Goal: Task Accomplishment & Management: Manage account settings

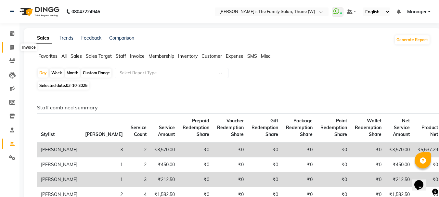
click at [11, 44] on span at bounding box center [11, 47] width 11 height 7
select select "service"
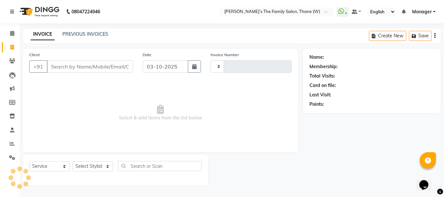
type input "3716"
select select "8004"
click at [76, 34] on link "PREVIOUS INVOICES" at bounding box center [85, 34] width 46 height 6
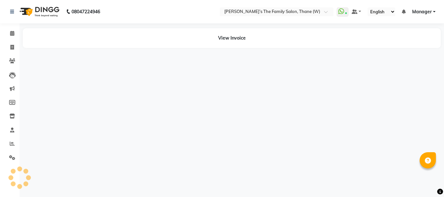
select select "en"
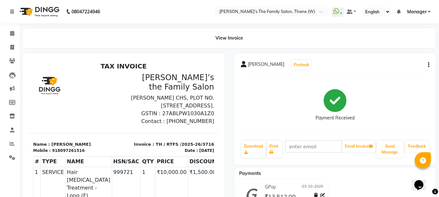
click at [428, 65] on icon "button" at bounding box center [428, 65] width 1 height 0
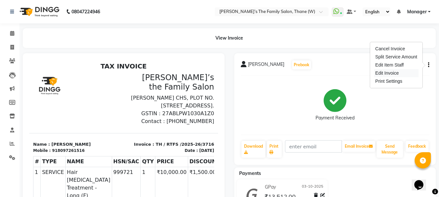
click at [383, 73] on div "Edit Invoice" at bounding box center [396, 73] width 45 height 8
select select "service"
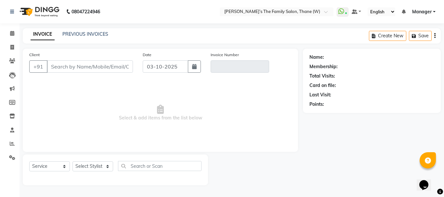
type input "8097261516"
type input "TH / RTFS /2025-26/3716"
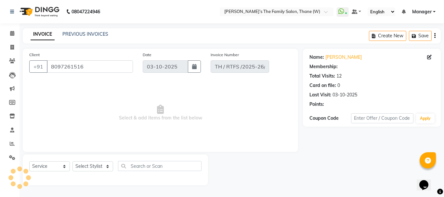
select select "select"
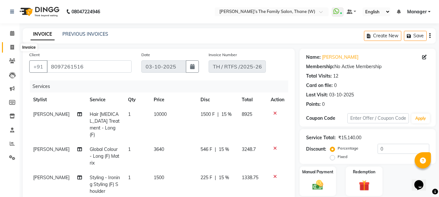
click at [12, 46] on icon at bounding box center [12, 47] width 4 height 5
select select "service"
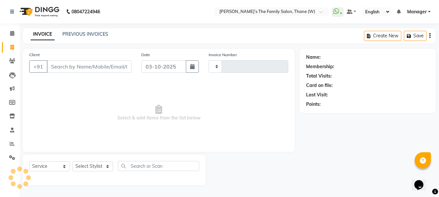
type input "3717"
select select "8004"
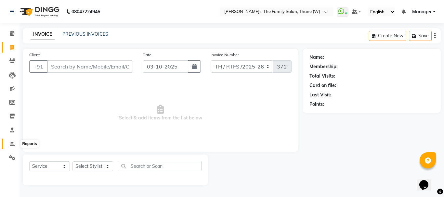
click at [11, 144] on icon at bounding box center [12, 143] width 5 height 5
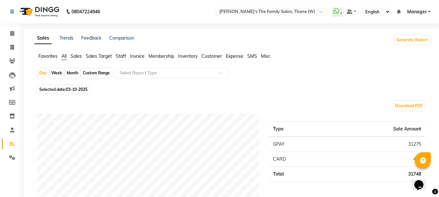
click at [121, 57] on span "Staff" at bounding box center [121, 56] width 10 height 6
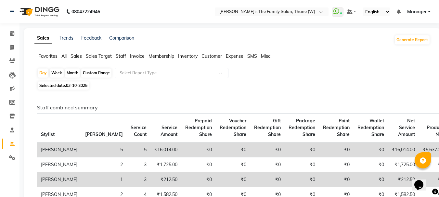
click at [65, 55] on span "All" at bounding box center [63, 56] width 5 height 6
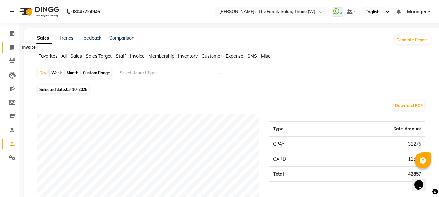
click at [12, 46] on icon at bounding box center [12, 47] width 4 height 5
select select "service"
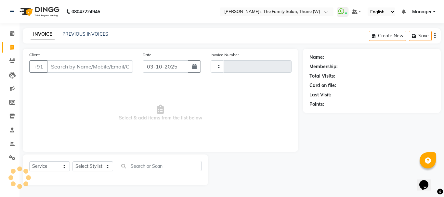
type input "3717"
select select "8004"
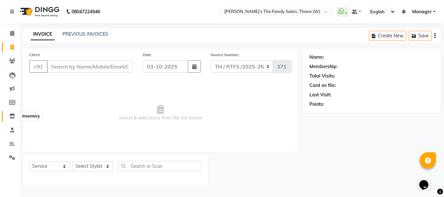
click at [12, 116] on icon at bounding box center [12, 116] width 6 height 5
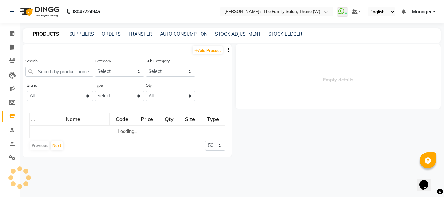
select select
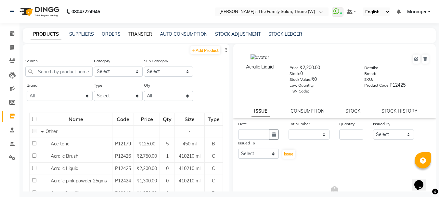
click at [140, 35] on link "TRANSFER" at bounding box center [140, 34] width 24 height 6
select select "sender"
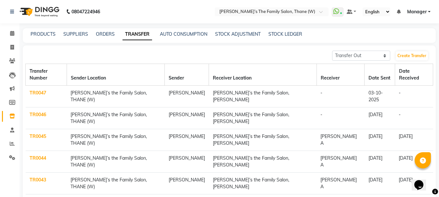
click at [35, 90] on link "TR0047" at bounding box center [38, 93] width 17 height 6
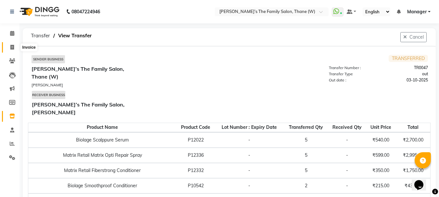
click at [9, 45] on span at bounding box center [11, 47] width 11 height 7
select select "service"
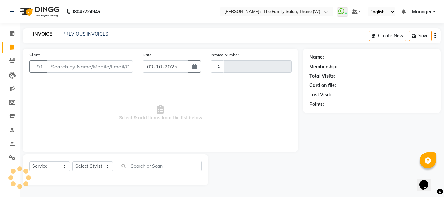
type input "3717"
select select "8004"
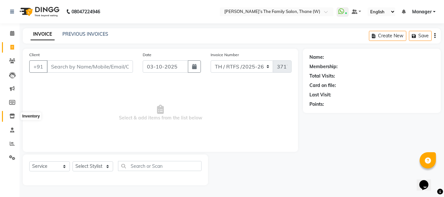
click at [13, 115] on icon at bounding box center [12, 116] width 6 height 5
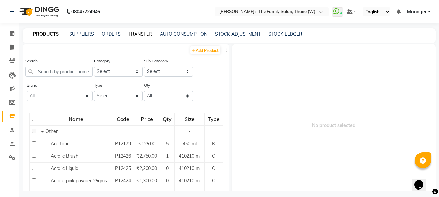
click at [141, 32] on link "TRANSFER" at bounding box center [140, 34] width 24 height 6
select select "sender"
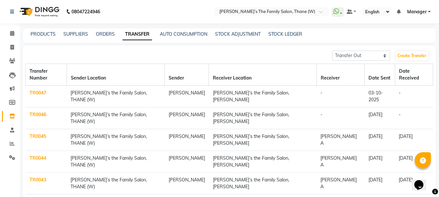
click at [38, 112] on link "TR0046" at bounding box center [38, 115] width 17 height 6
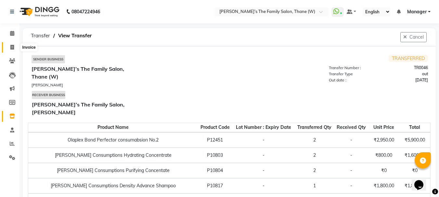
click at [10, 47] on icon at bounding box center [12, 47] width 4 height 5
select select "service"
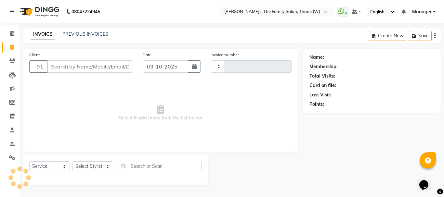
type input "3717"
select select "8004"
click at [68, 66] on input "Client" at bounding box center [90, 66] width 86 height 12
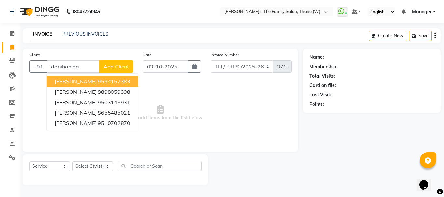
click at [100, 84] on ngb-highlight "9594157383" at bounding box center [114, 81] width 32 height 6
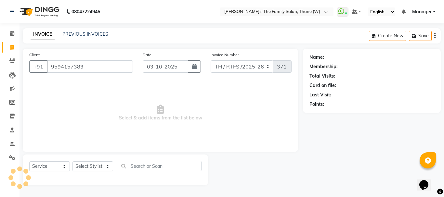
type input "9594157383"
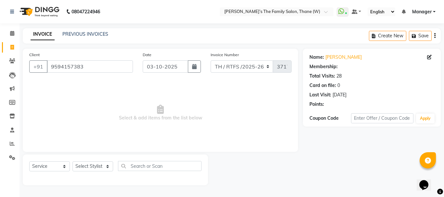
select select "1: Object"
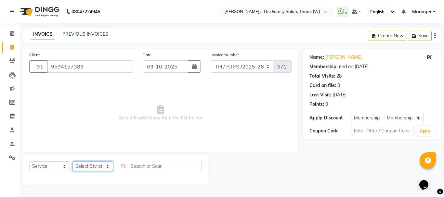
click at [92, 167] on select "Select Stylist Aarohi P Aksahy Auty Ali Aniket A Anuradha arvind Divya gautam .…" at bounding box center [92, 167] width 41 height 10
select select "78217"
click at [72, 162] on select "Select Stylist Aarohi P Aksahy Auty Ali Aniket A Anuradha arvind Divya gautam .…" at bounding box center [92, 167] width 41 height 10
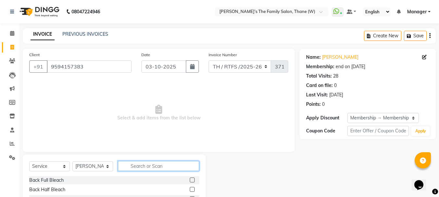
click at [139, 166] on input "text" at bounding box center [158, 166] width 81 height 10
type input "j"
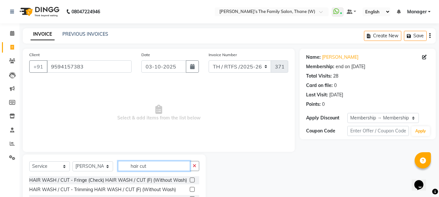
scroll to position [63, 0]
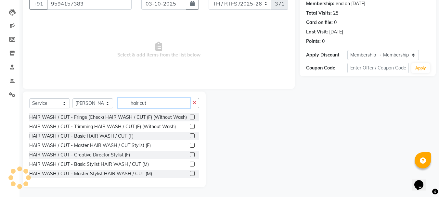
type input "hair cut"
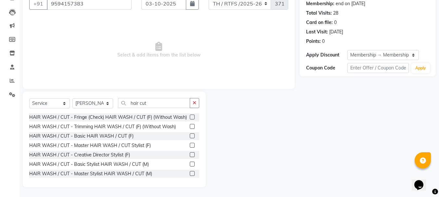
click at [190, 167] on label at bounding box center [192, 164] width 5 height 5
click at [190, 167] on input "checkbox" at bounding box center [192, 164] width 4 height 4
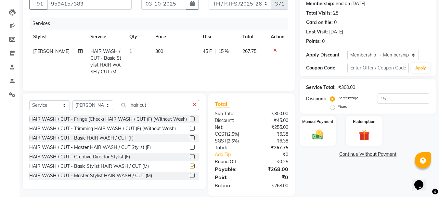
checkbox input "false"
click at [164, 110] on input "hair cut" at bounding box center [154, 105] width 72 height 10
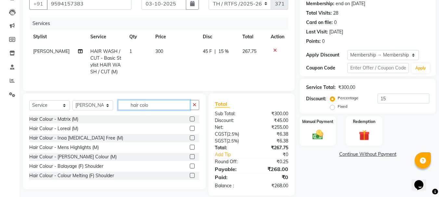
type input "hair colo"
click at [190, 122] on label at bounding box center [192, 119] width 5 height 5
click at [190, 122] on input "checkbox" at bounding box center [192, 119] width 4 height 4
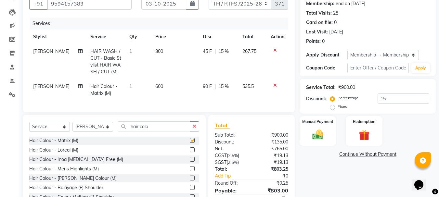
checkbox input "false"
click at [165, 128] on input "hair colo" at bounding box center [154, 127] width 72 height 10
type input "h"
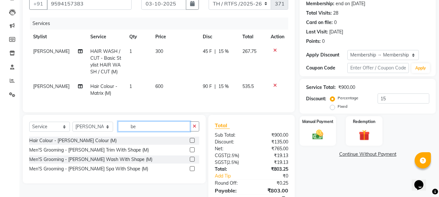
type input "be"
click at [192, 152] on label at bounding box center [192, 150] width 5 height 5
click at [192, 152] on input "checkbox" at bounding box center [192, 150] width 4 height 4
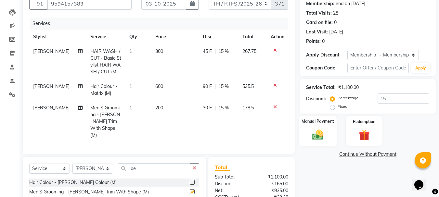
checkbox input "false"
click at [325, 133] on img at bounding box center [318, 134] width 18 height 13
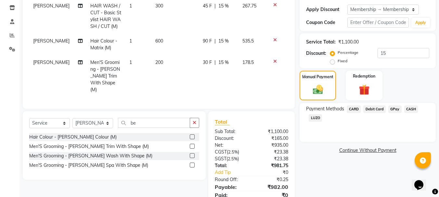
scroll to position [133, 0]
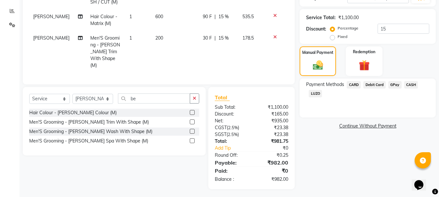
click at [394, 86] on span "GPay" at bounding box center [394, 84] width 13 height 7
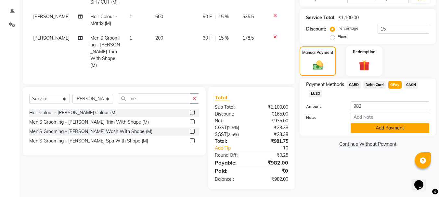
click at [382, 127] on button "Add Payment" at bounding box center [390, 128] width 79 height 10
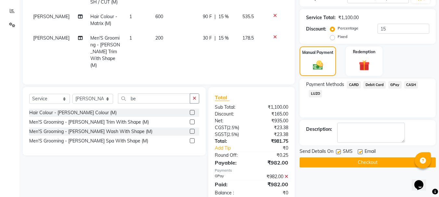
click at [376, 162] on button "Checkout" at bounding box center [368, 163] width 136 height 10
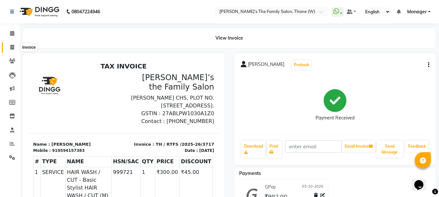
click at [12, 48] on icon at bounding box center [12, 47] width 4 height 5
select select "service"
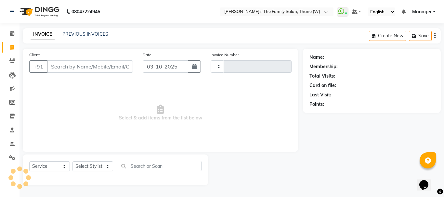
type input "3718"
select select "8004"
click at [76, 34] on link "PREVIOUS INVOICES" at bounding box center [85, 34] width 46 height 6
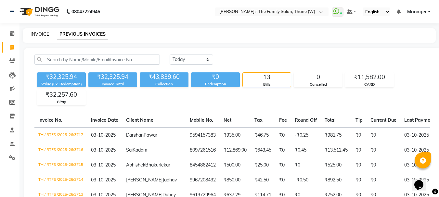
click at [41, 32] on link "INVOICE" at bounding box center [40, 34] width 19 height 6
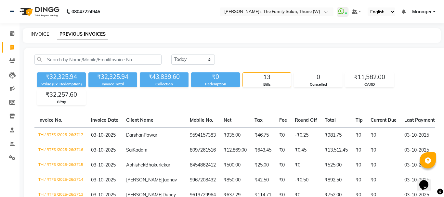
select select "service"
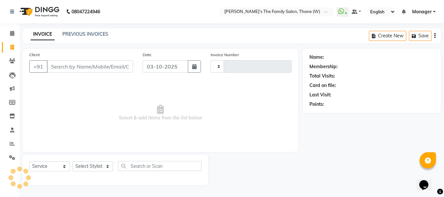
type input "3718"
select select "8004"
click at [65, 65] on input "Client" at bounding box center [90, 66] width 86 height 12
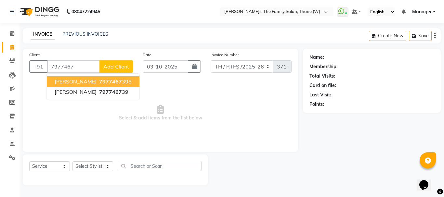
click at [70, 84] on span "rajat salvi" at bounding box center [76, 81] width 42 height 6
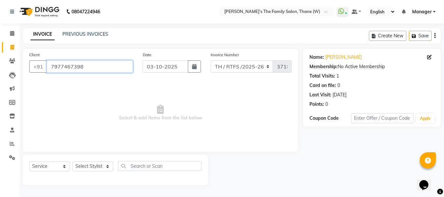
click at [105, 68] on input "7977467398" at bounding box center [90, 66] width 86 height 12
click at [105, 65] on input "797746739" at bounding box center [90, 66] width 86 height 12
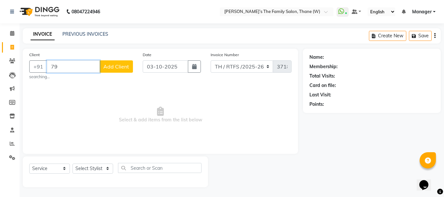
type input "7"
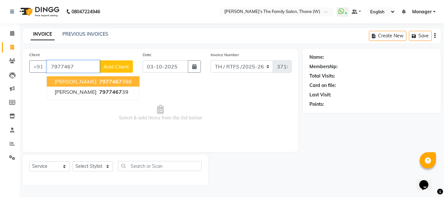
click at [112, 84] on ngb-highlight "7977467 398" at bounding box center [115, 81] width 34 height 6
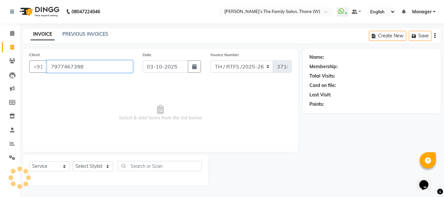
type input "7977467398"
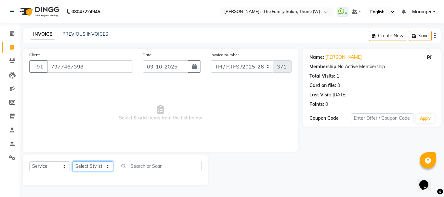
click at [106, 168] on select "Select Stylist Aarohi P Aksahy Auty Ali Aniket A Anuradha arvind Divya gautam .…" at bounding box center [92, 167] width 41 height 10
click at [72, 162] on select "Select Stylist Aarohi P Aksahy Auty Ali Aniket A Anuradha arvind Divya gautam .…" at bounding box center [92, 167] width 41 height 10
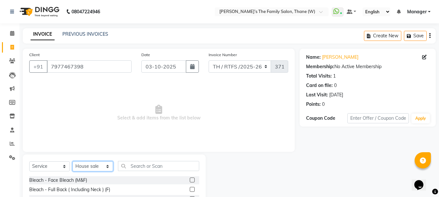
click at [106, 167] on select "Select Stylist Aarohi P Aksahy Auty Ali Aniket A Anuradha arvind Divya gautam .…" at bounding box center [92, 167] width 41 height 10
select select "35580"
click at [72, 162] on select "Select Stylist Aarohi P Aksahy Auty Ali Aniket A Anuradha arvind Divya gautam .…" at bounding box center [92, 167] width 41 height 10
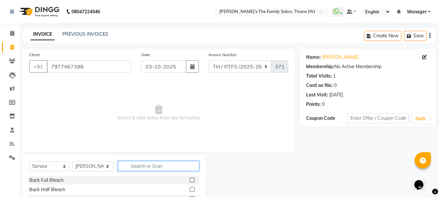
click at [150, 167] on input "text" at bounding box center [158, 166] width 81 height 10
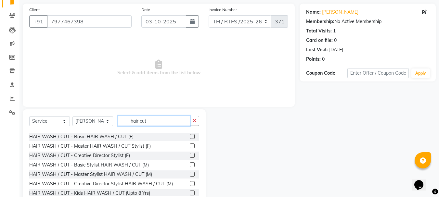
scroll to position [58, 0]
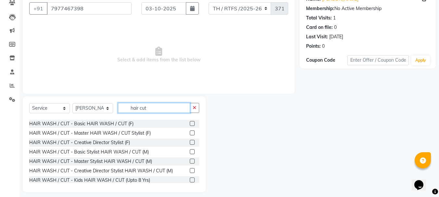
type input "hair cut"
click at [190, 154] on label at bounding box center [192, 151] width 5 height 5
click at [190, 154] on input "checkbox" at bounding box center [192, 152] width 4 height 4
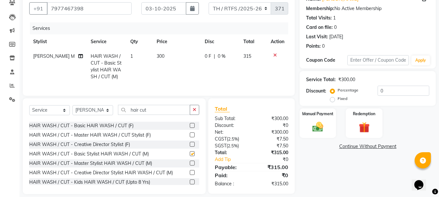
checkbox input "false"
click at [167, 115] on input "hair cut" at bounding box center [154, 110] width 72 height 10
type input "h"
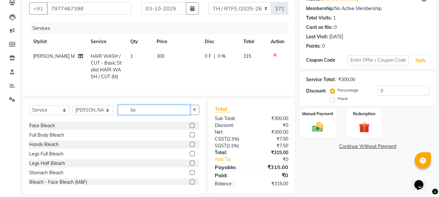
scroll to position [0, 0]
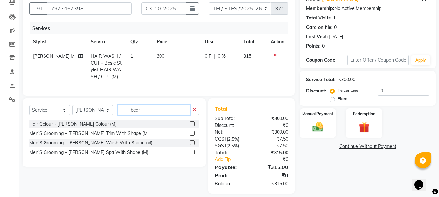
type input "bear"
click at [194, 136] on label at bounding box center [192, 133] width 5 height 5
click at [194, 136] on input "checkbox" at bounding box center [192, 134] width 4 height 4
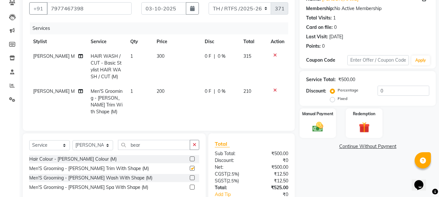
checkbox input "false"
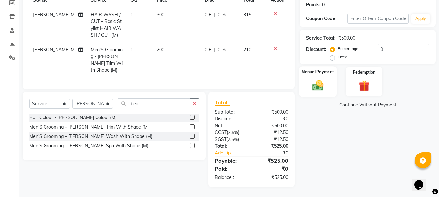
click at [317, 79] on img at bounding box center [318, 85] width 18 height 13
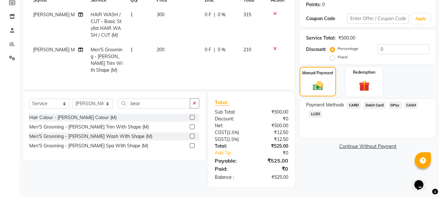
click at [395, 102] on span "GPay" at bounding box center [394, 105] width 13 height 7
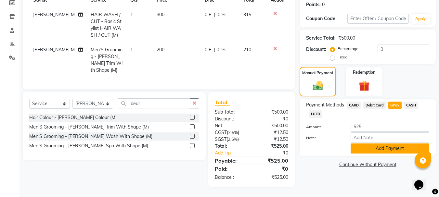
click at [392, 145] on button "Add Payment" at bounding box center [390, 149] width 79 height 10
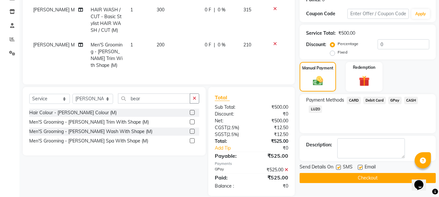
click at [371, 179] on button "Checkout" at bounding box center [368, 178] width 136 height 10
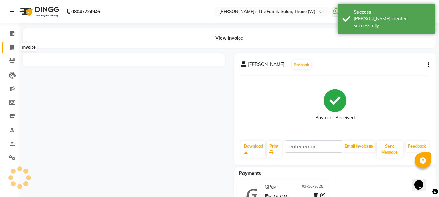
click at [10, 45] on span at bounding box center [11, 47] width 11 height 7
select select "service"
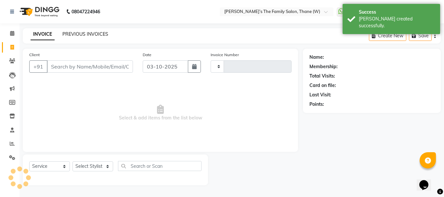
click at [87, 35] on link "PREVIOUS INVOICES" at bounding box center [85, 34] width 46 height 6
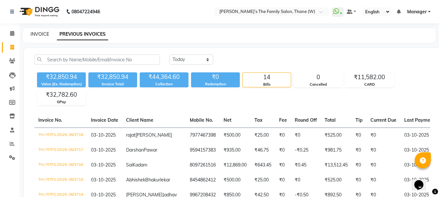
click at [41, 34] on link "INVOICE" at bounding box center [40, 34] width 19 height 6
select select "service"
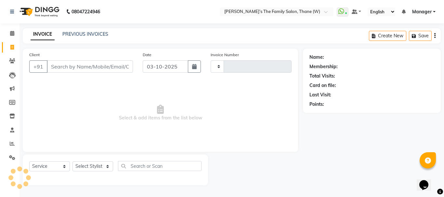
type input "3719"
select select "8004"
click at [15, 49] on span at bounding box center [11, 47] width 11 height 7
select select "service"
click at [70, 67] on input "Client" at bounding box center [90, 66] width 86 height 12
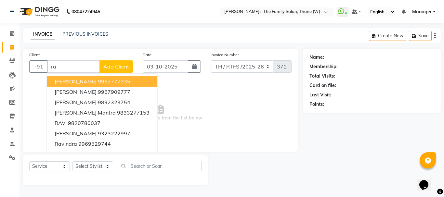
type input "r"
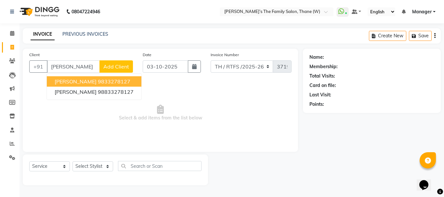
click at [106, 81] on ngb-highlight "9833278127" at bounding box center [114, 81] width 32 height 6
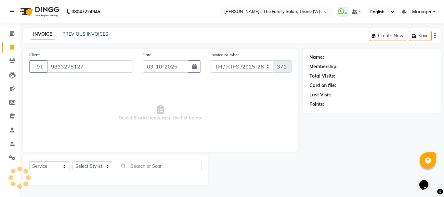
type input "9833278127"
select select "1: Object"
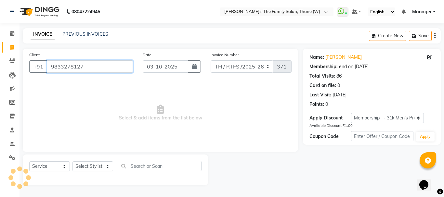
click at [98, 67] on input "9833278127" at bounding box center [90, 66] width 86 height 12
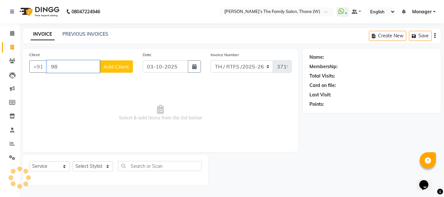
type input "9"
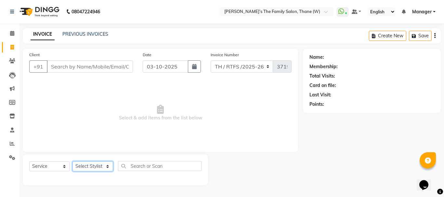
click at [91, 166] on select "Select Stylist Aarohi P Aksahy Auty Ali Aniket A Anuradha arvind Divya gautam .…" at bounding box center [92, 167] width 41 height 10
click at [158, 131] on span "Select & add items from the list below" at bounding box center [160, 113] width 262 height 65
click at [95, 167] on select "Select Stylist Aarohi P Aksahy Auty Ali Aniket A Anuradha arvind Divya gautam .…" at bounding box center [92, 167] width 41 height 10
select select "35597"
click at [72, 162] on select "Select Stylist Aarohi P Aksahy Auty Ali Aniket A Anuradha arvind Divya gautam .…" at bounding box center [92, 167] width 41 height 10
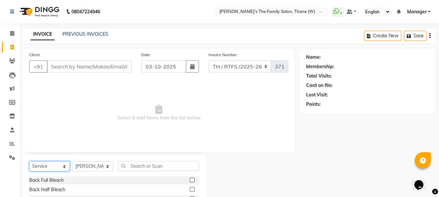
click at [57, 162] on select "Select Service Product Membership Package Voucher Prepaid Gift Card" at bounding box center [49, 167] width 41 height 10
select select "product"
click at [29, 162] on select "Select Service Product Membership Package Voucher Prepaid Gift Card" at bounding box center [49, 167] width 41 height 10
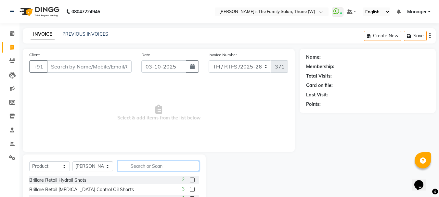
click at [140, 165] on input "text" at bounding box center [158, 166] width 81 height 10
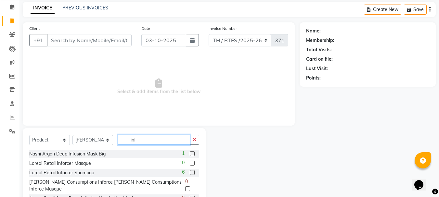
scroll to position [45, 0]
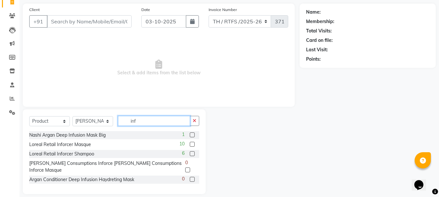
type input "inf"
click at [192, 153] on label at bounding box center [192, 153] width 5 height 5
click at [192, 153] on input "checkbox" at bounding box center [192, 154] width 4 height 4
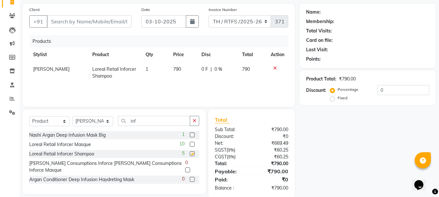
checkbox input "false"
click at [150, 121] on input "inf" at bounding box center [154, 121] width 72 height 10
type input "i"
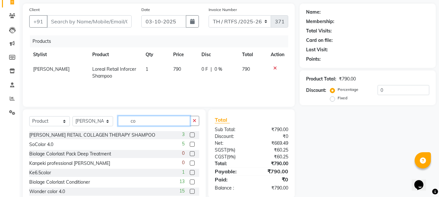
type input "c"
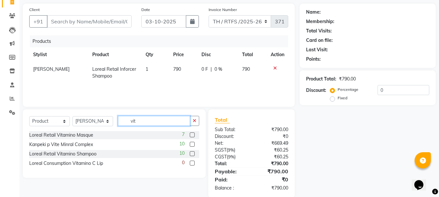
type input "vit"
click at [192, 134] on label at bounding box center [192, 135] width 5 height 5
click at [192, 134] on input "checkbox" at bounding box center [192, 135] width 4 height 4
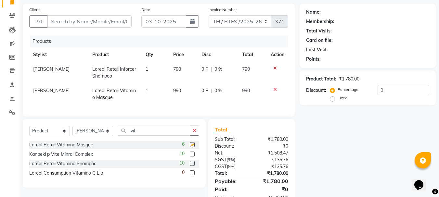
checkbox input "false"
click at [185, 69] on td "790" at bounding box center [183, 72] width 29 height 21
select select "35597"
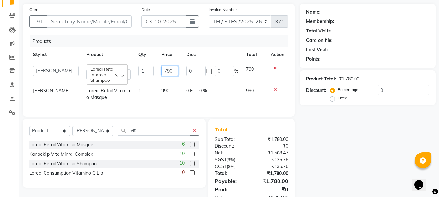
click at [174, 70] on input "790" at bounding box center [170, 71] width 17 height 10
type input "752"
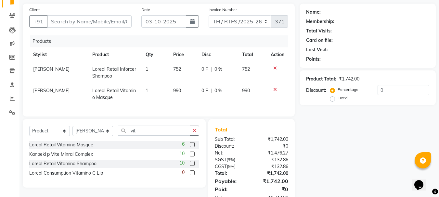
click at [164, 79] on tr "Aksahy Auty Loreal Retail Inforcer Shampoo 1 752 0 F | 0 % 752" at bounding box center [158, 72] width 259 height 21
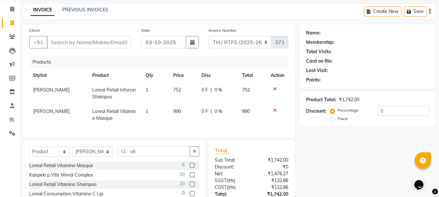
scroll to position [0, 0]
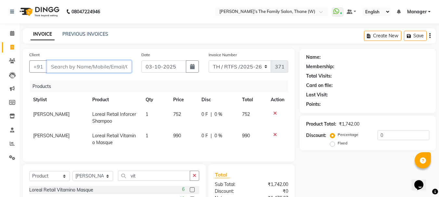
click at [86, 64] on input "Client" at bounding box center [89, 66] width 85 height 12
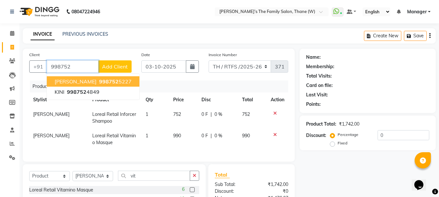
click at [98, 81] on ngb-highlight "998752 5227" at bounding box center [115, 81] width 34 height 6
type input "9987525227"
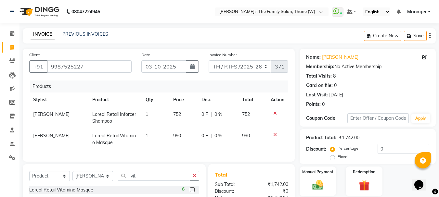
scroll to position [71, 0]
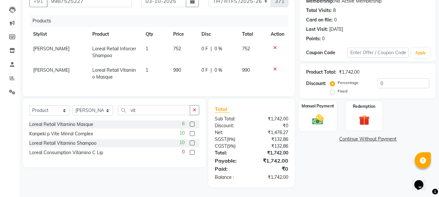
click at [317, 119] on img at bounding box center [318, 119] width 18 height 13
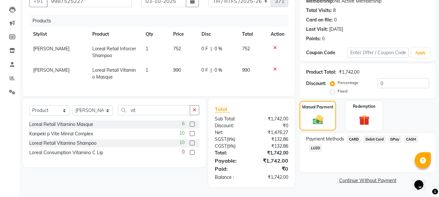
click at [355, 136] on span "CARD" at bounding box center [354, 139] width 14 height 7
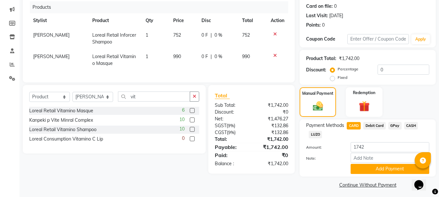
scroll to position [82, 0]
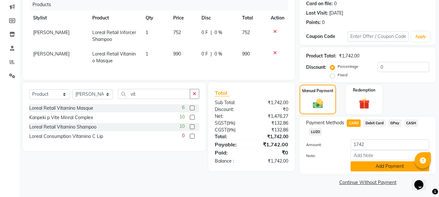
click at [392, 167] on button "Add Payment" at bounding box center [390, 167] width 79 height 10
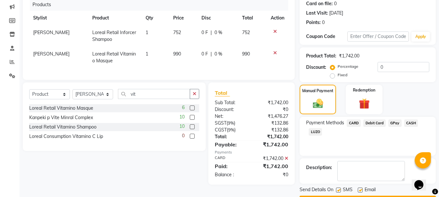
scroll to position [100, 0]
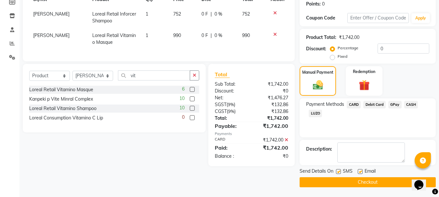
click at [381, 183] on button "Checkout" at bounding box center [368, 182] width 136 height 10
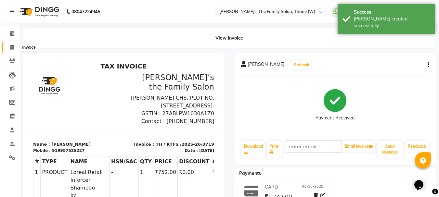
click at [12, 49] on icon at bounding box center [12, 47] width 4 height 5
select select "service"
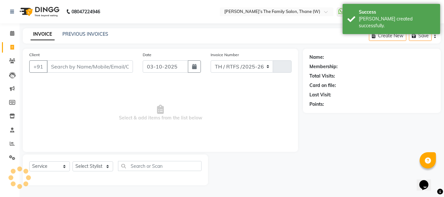
select select "8004"
type input "3720"
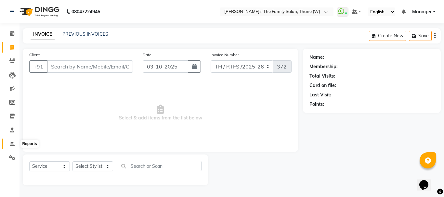
click at [12, 143] on icon at bounding box center [12, 143] width 5 height 5
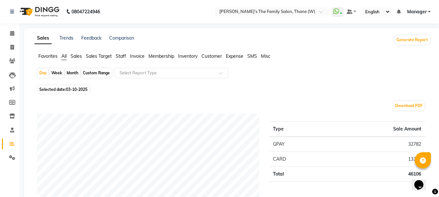
click at [119, 55] on span "Staff" at bounding box center [121, 56] width 10 height 6
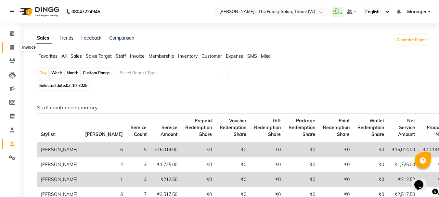
click at [10, 46] on icon at bounding box center [12, 47] width 4 height 5
select select "service"
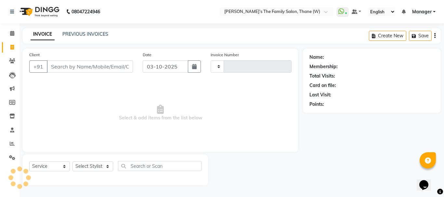
type input "3720"
select select "8004"
click at [78, 32] on link "PREVIOUS INVOICES" at bounding box center [85, 34] width 46 height 6
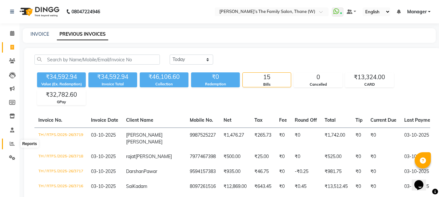
click at [12, 144] on icon at bounding box center [12, 143] width 5 height 5
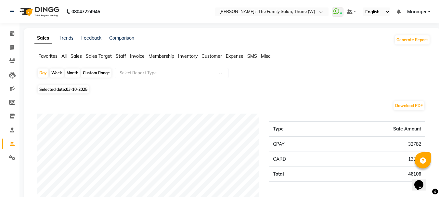
click at [122, 56] on span "Staff" at bounding box center [121, 56] width 10 height 6
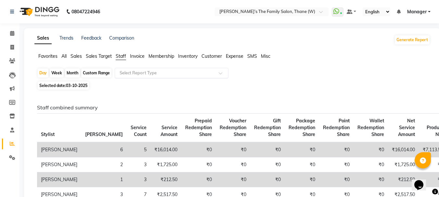
click at [153, 71] on input "text" at bounding box center [165, 73] width 94 height 6
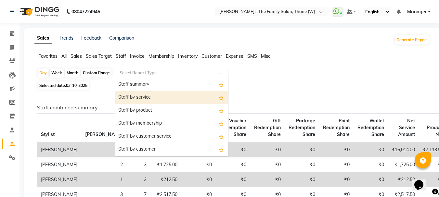
click at [155, 97] on div "Staff by service" at bounding box center [171, 97] width 113 height 13
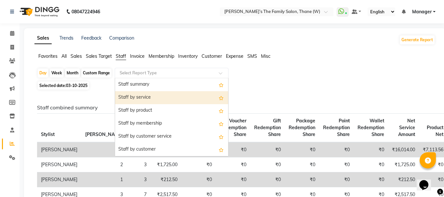
select select "full_report"
select select "csv"
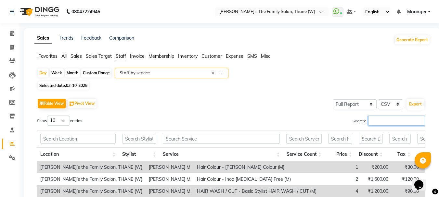
click at [375, 121] on input "Search:" at bounding box center [396, 121] width 57 height 10
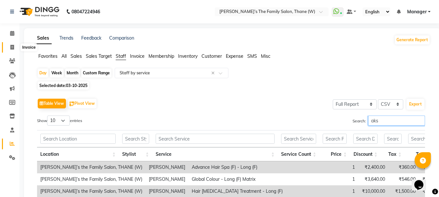
type input "aks"
click at [13, 47] on icon at bounding box center [12, 47] width 4 height 5
select select "service"
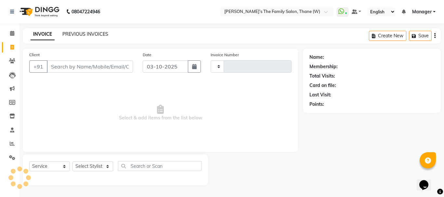
click at [87, 33] on link "PREVIOUS INVOICES" at bounding box center [85, 34] width 46 height 6
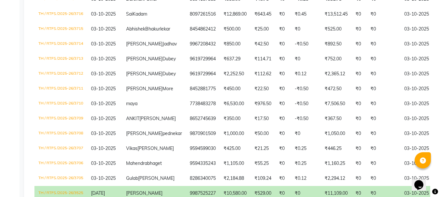
scroll to position [303, 0]
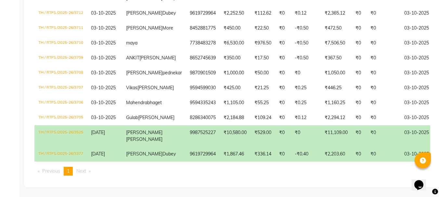
click at [220, 125] on td "₹10,580.00" at bounding box center [235, 135] width 31 height 21
click at [220, 126] on td "₹10,580.00" at bounding box center [235, 135] width 31 height 21
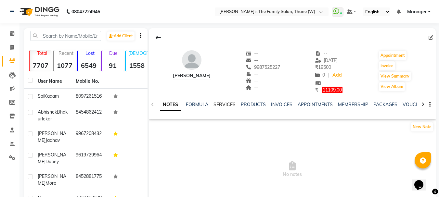
click at [225, 105] on link "SERVICES" at bounding box center [224, 105] width 22 height 6
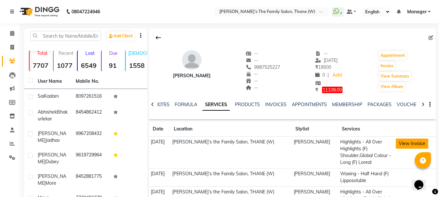
click at [404, 144] on button "View Invoice" at bounding box center [412, 144] width 32 height 10
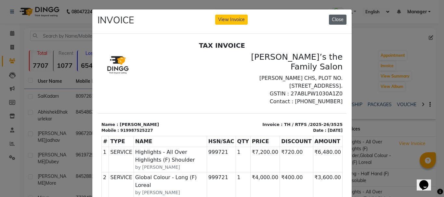
click at [335, 19] on button "Close" at bounding box center [338, 20] width 18 height 10
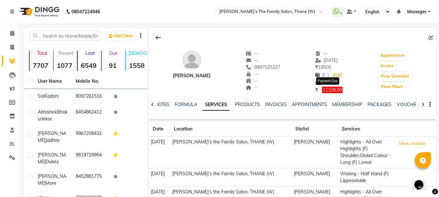
click at [329, 90] on span "11109.00" at bounding box center [332, 90] width 20 height 6
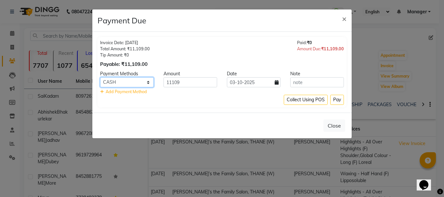
click at [130, 82] on select "CARD Debit Card GPay CASH LUZO" at bounding box center [127, 82] width 54 height 10
click at [141, 82] on select "CARD Debit Card GPay CASH LUZO" at bounding box center [127, 82] width 54 height 10
select select "2"
click at [100, 77] on select "CARD Debit Card GPay CASH LUZO" at bounding box center [127, 82] width 54 height 10
click at [335, 100] on button "Pay" at bounding box center [337, 100] width 14 height 10
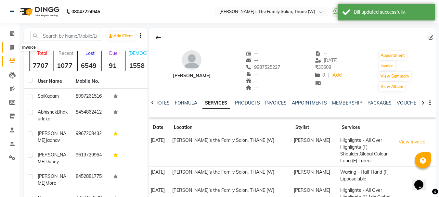
click at [11, 46] on icon at bounding box center [12, 47] width 4 height 5
select select "service"
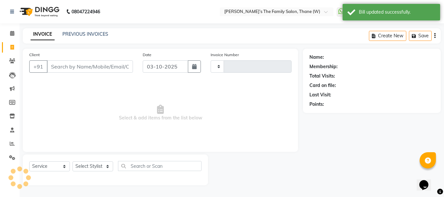
type input "3717"
select select "8004"
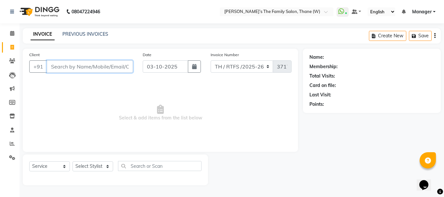
click at [93, 71] on input "Client" at bounding box center [90, 66] width 86 height 12
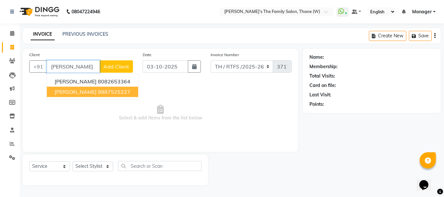
click at [104, 98] on ngb-typeahead-window "gunjan pal 8082653364 Gunjan Mitthal 9987525227" at bounding box center [92, 86] width 92 height 27
click at [105, 93] on ngb-highlight "9987525227" at bounding box center [114, 92] width 32 height 6
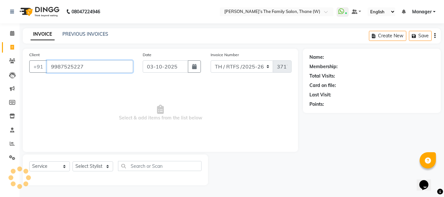
type input "9987525227"
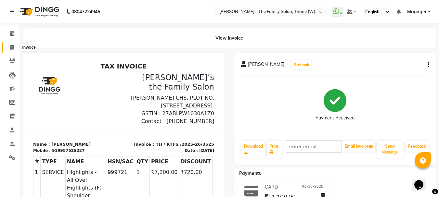
click at [11, 46] on icon at bounding box center [12, 47] width 4 height 5
select select "service"
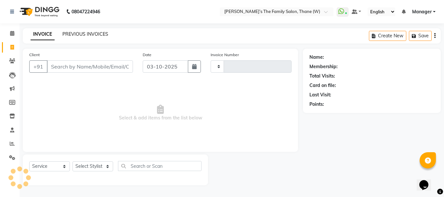
click at [77, 33] on link "PREVIOUS INVOICES" at bounding box center [85, 34] width 46 height 6
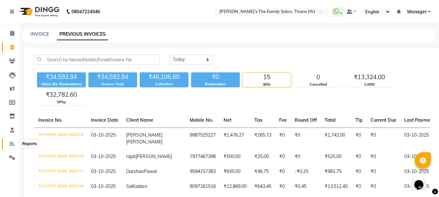
click at [13, 144] on icon at bounding box center [12, 143] width 5 height 5
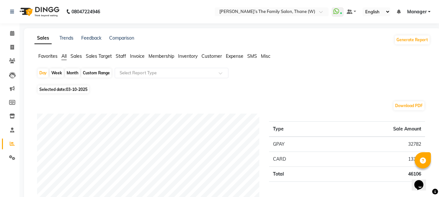
click at [124, 55] on span "Staff" at bounding box center [121, 56] width 10 height 6
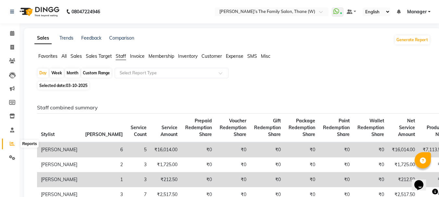
click at [12, 144] on icon at bounding box center [12, 143] width 5 height 5
click at [11, 47] on icon at bounding box center [12, 47] width 4 height 5
select select "service"
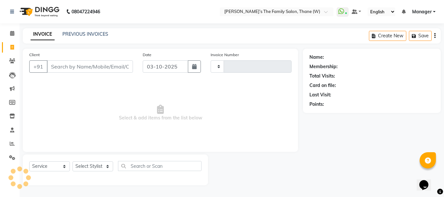
type input "3720"
select select "8004"
click at [90, 34] on link "PREVIOUS INVOICES" at bounding box center [85, 34] width 46 height 6
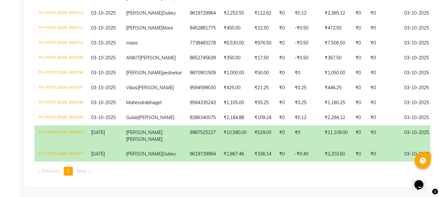
scroll to position [303, 0]
click at [251, 125] on td "₹529.00" at bounding box center [263, 135] width 25 height 21
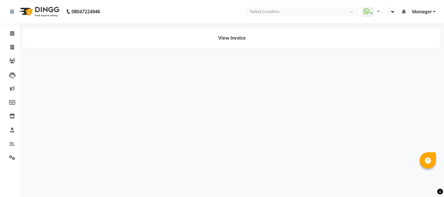
select select "en"
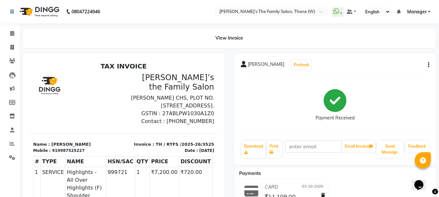
click at [429, 65] on icon "button" at bounding box center [428, 65] width 1 height 0
click at [12, 143] on icon at bounding box center [12, 143] width 5 height 5
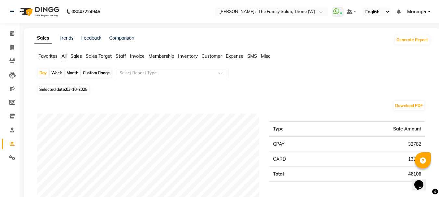
click at [72, 73] on div "Month" at bounding box center [72, 73] width 15 height 9
select select "10"
select select "2025"
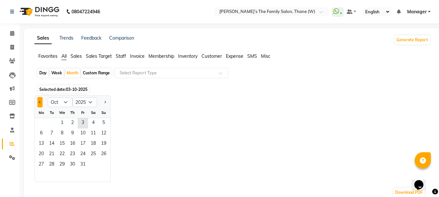
click at [40, 104] on button "Previous month" at bounding box center [39, 102] width 5 height 10
select select "9"
click at [42, 123] on span "1" at bounding box center [41, 123] width 10 height 10
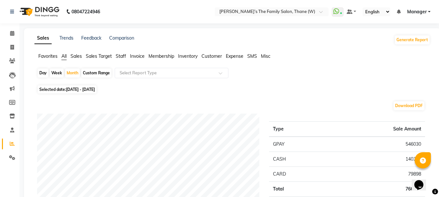
click at [120, 56] on span "Staff" at bounding box center [121, 56] width 10 height 6
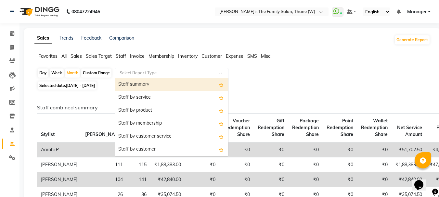
click at [136, 72] on input "text" at bounding box center [165, 73] width 94 height 6
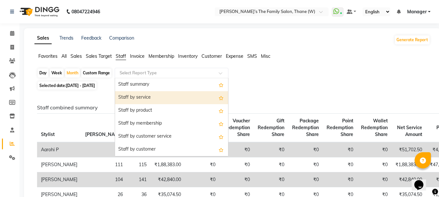
click at [144, 97] on div "Staff by service" at bounding box center [171, 97] width 113 height 13
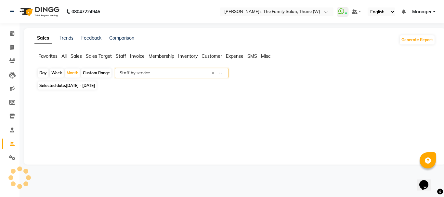
select select "full_report"
select select "csv"
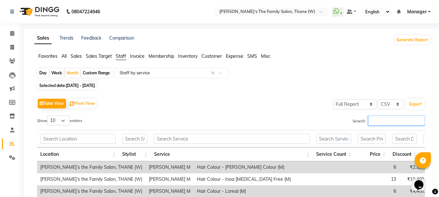
click at [387, 121] on input "Search:" at bounding box center [396, 121] width 57 height 10
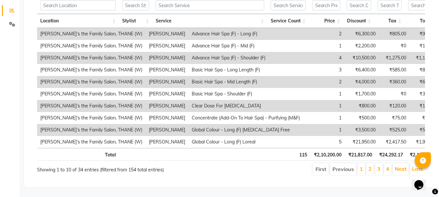
scroll to position [143, 0]
type input "aks"
click at [398, 166] on link "Next" at bounding box center [401, 169] width 12 height 6
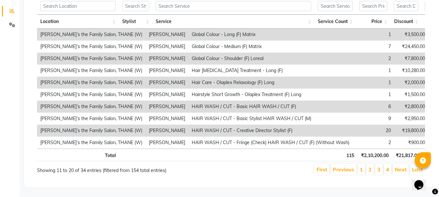
scroll to position [143, 0]
click at [398, 166] on link "Next" at bounding box center [401, 169] width 12 height 6
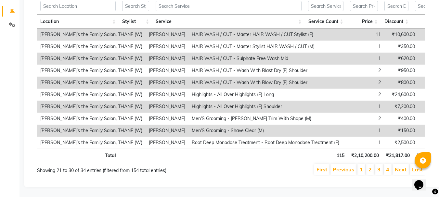
click at [398, 166] on link "Next" at bounding box center [401, 169] width 12 height 6
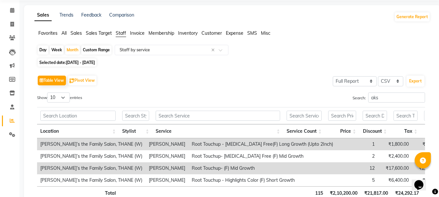
scroll to position [0, 0]
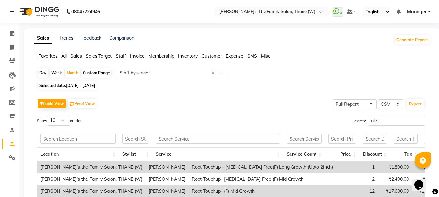
click at [213, 56] on span "Customer" at bounding box center [211, 56] width 20 height 6
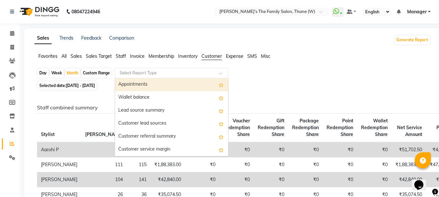
click at [188, 72] on input "text" at bounding box center [165, 73] width 94 height 6
click at [122, 55] on span "Staff" at bounding box center [121, 56] width 10 height 6
click at [156, 73] on input "text" at bounding box center [165, 73] width 94 height 6
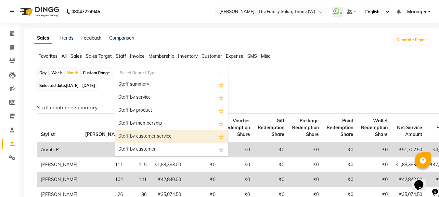
click at [162, 137] on div "Staff by customer service" at bounding box center [171, 136] width 113 height 13
select select "full_report"
select select "csv"
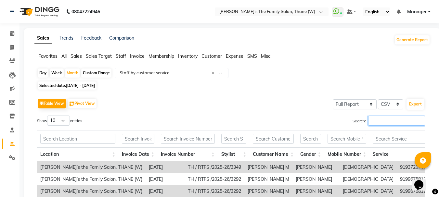
click at [381, 120] on input "Search:" at bounding box center [396, 121] width 57 height 10
type input "aks"
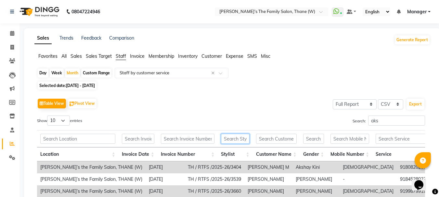
click at [238, 138] on input "text" at bounding box center [235, 139] width 28 height 10
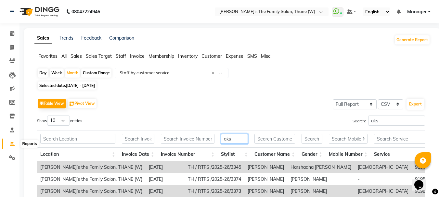
type input "aks"
click at [12, 144] on icon at bounding box center [12, 143] width 5 height 5
click at [12, 46] on icon at bounding box center [12, 47] width 4 height 5
select select "service"
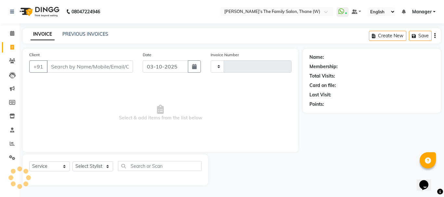
type input "3720"
select select "8004"
click at [77, 34] on link "PREVIOUS INVOICES" at bounding box center [85, 34] width 46 height 6
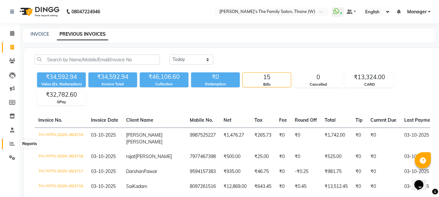
click at [13, 144] on icon at bounding box center [12, 143] width 5 height 5
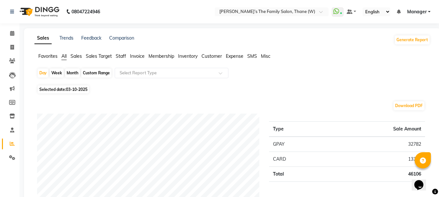
click at [123, 56] on span "Staff" at bounding box center [121, 56] width 10 height 6
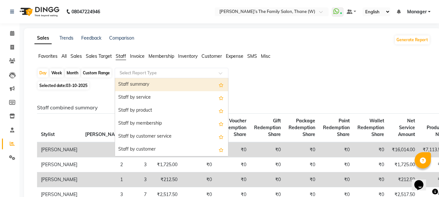
click at [148, 73] on input "text" at bounding box center [165, 73] width 94 height 6
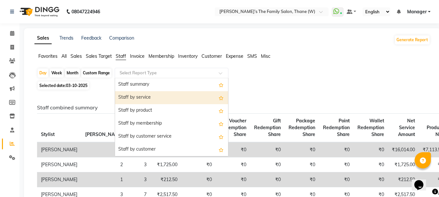
click at [145, 95] on div "Staff by service" at bounding box center [171, 97] width 113 height 13
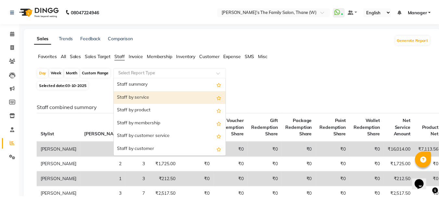
select select "full_report"
select select "csv"
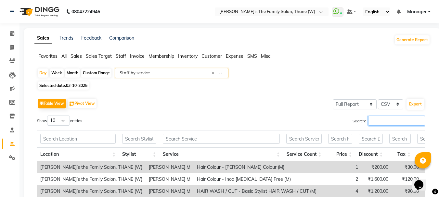
click at [384, 123] on input "Search:" at bounding box center [396, 121] width 57 height 10
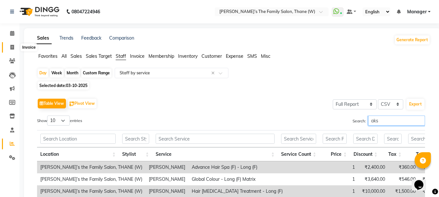
type input "aks"
click at [12, 45] on icon at bounding box center [12, 47] width 4 height 5
select select "service"
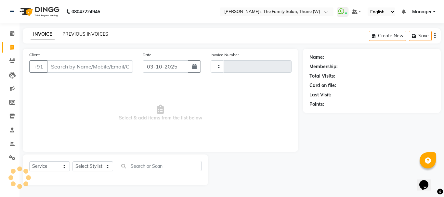
click at [96, 33] on link "PREVIOUS INVOICES" at bounding box center [85, 34] width 46 height 6
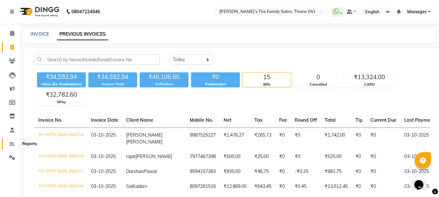
click at [13, 144] on icon at bounding box center [12, 143] width 5 height 5
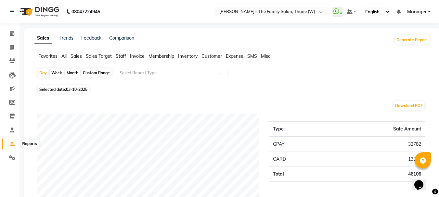
click at [12, 144] on icon at bounding box center [12, 143] width 5 height 5
click at [13, 47] on icon at bounding box center [12, 47] width 4 height 5
select select "service"
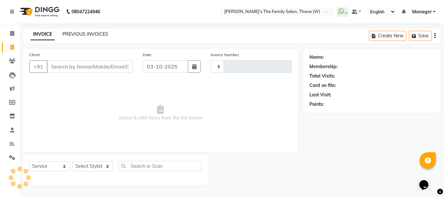
type input "3720"
select select "8004"
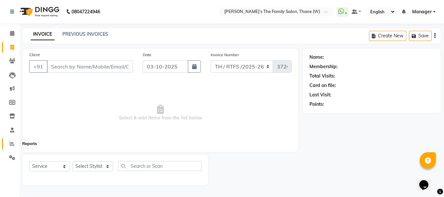
click at [12, 143] on icon at bounding box center [12, 143] width 5 height 5
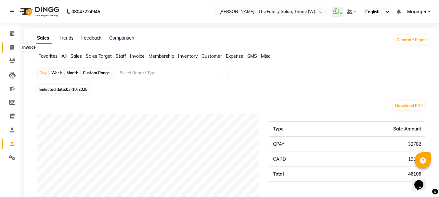
click at [12, 49] on icon at bounding box center [12, 47] width 4 height 5
select select "service"
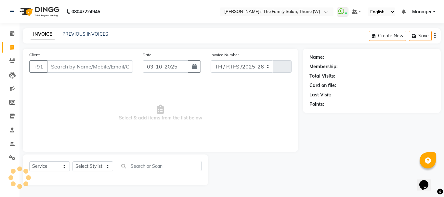
select select "8004"
type input "3720"
click at [79, 34] on link "PREVIOUS INVOICES" at bounding box center [85, 34] width 46 height 6
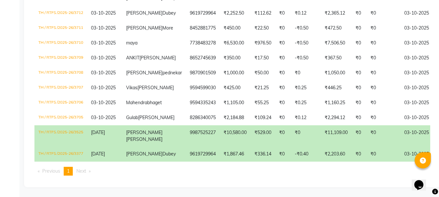
scroll to position [303, 0]
click at [190, 125] on td "9987525227" at bounding box center [203, 135] width 34 height 21
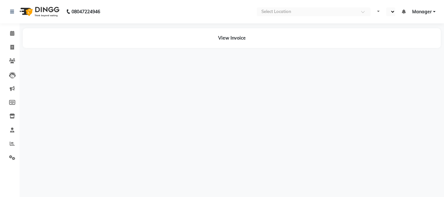
select select "en"
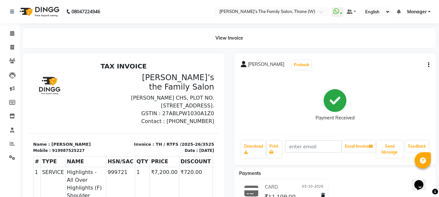
click at [428, 65] on icon "button" at bounding box center [428, 65] width 1 height 0
click at [391, 65] on div "Edit Item Staff" at bounding box center [396, 65] width 45 height 8
select select
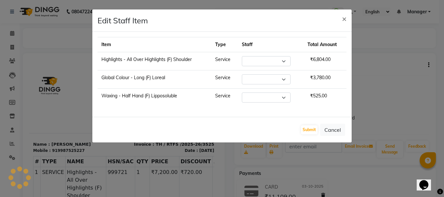
select select "35597"
select select "87859"
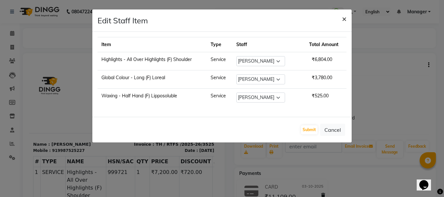
click at [343, 19] on span "×" at bounding box center [344, 19] width 5 height 10
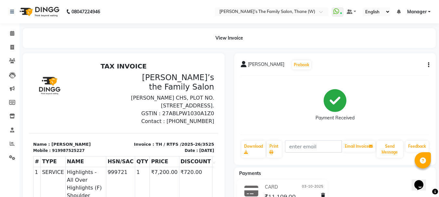
click at [426, 65] on button "button" at bounding box center [427, 65] width 4 height 7
click at [406, 102] on div "Payment Received" at bounding box center [335, 105] width 189 height 49
click at [428, 65] on icon "button" at bounding box center [428, 65] width 1 height 0
click at [11, 46] on icon at bounding box center [12, 47] width 4 height 5
select select "service"
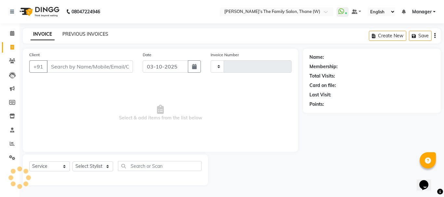
type input "3720"
select select "8004"
click at [90, 32] on link "PREVIOUS INVOICES" at bounding box center [85, 34] width 46 height 6
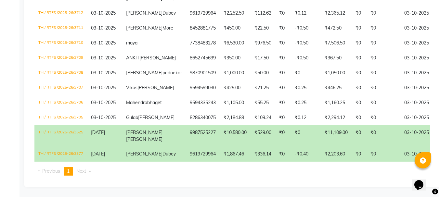
scroll to position [303, 0]
click at [352, 125] on td "₹0" at bounding box center [359, 135] width 15 height 21
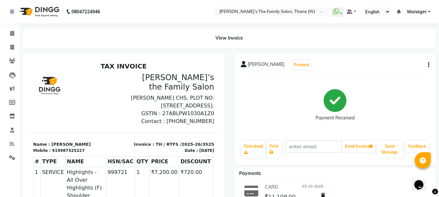
click at [427, 65] on button "button" at bounding box center [427, 65] width 4 height 7
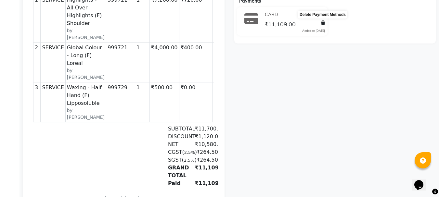
click at [322, 23] on icon at bounding box center [323, 23] width 4 height 5
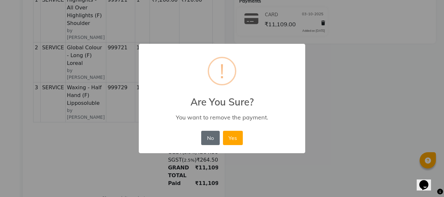
click at [211, 137] on button "No" at bounding box center [210, 138] width 18 height 14
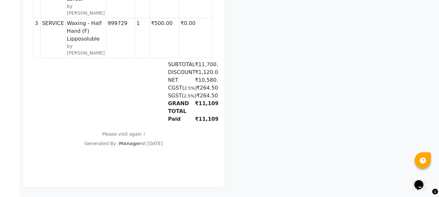
scroll to position [69, 0]
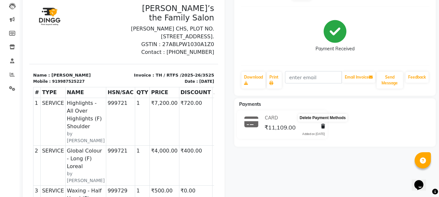
click at [323, 127] on icon at bounding box center [323, 126] width 4 height 5
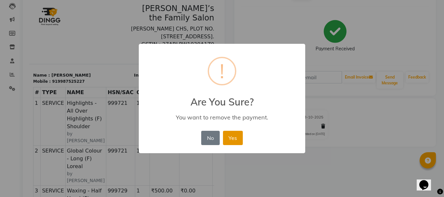
click at [233, 139] on button "Yes" at bounding box center [233, 138] width 20 height 14
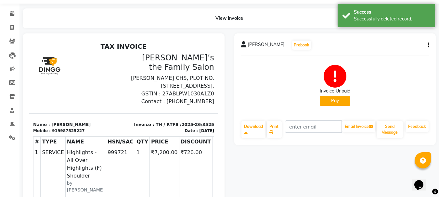
scroll to position [0, 0]
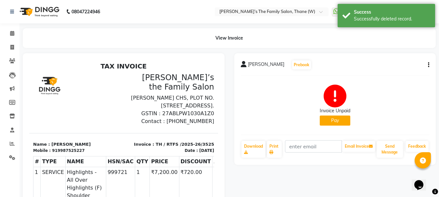
click at [428, 66] on button "button" at bounding box center [427, 65] width 4 height 7
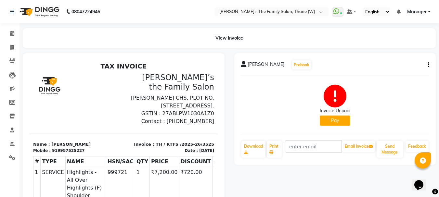
click at [427, 65] on button "button" at bounding box center [427, 65] width 4 height 7
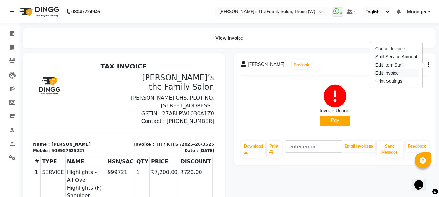
click at [396, 70] on div "Edit Invoice" at bounding box center [396, 73] width 45 height 8
select select "service"
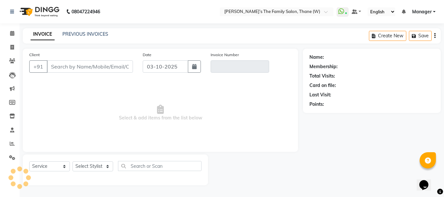
type input "9987525227"
type input "TH / RTFS /2025-26/3525"
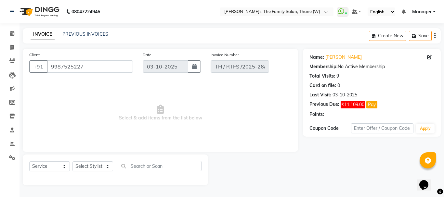
type input "23-09-2025"
select select "select"
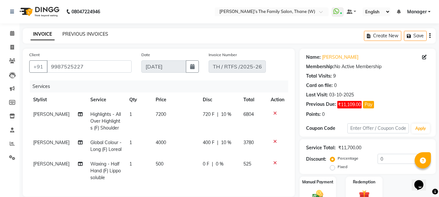
click at [82, 33] on link "PREVIOUS INVOICES" at bounding box center [85, 34] width 46 height 6
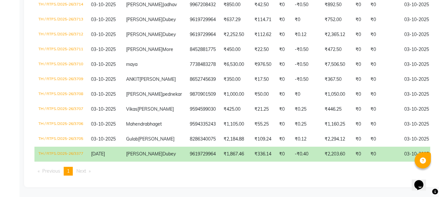
scroll to position [109, 0]
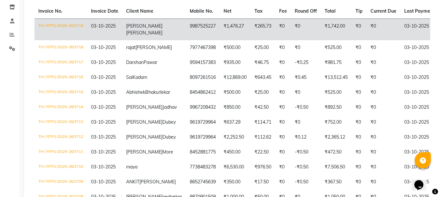
click at [220, 25] on td "₹1,476.27" at bounding box center [235, 30] width 31 height 22
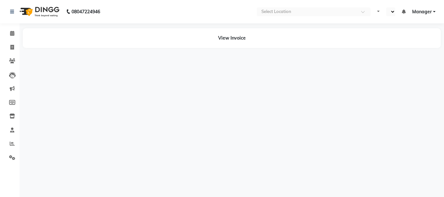
select select "en"
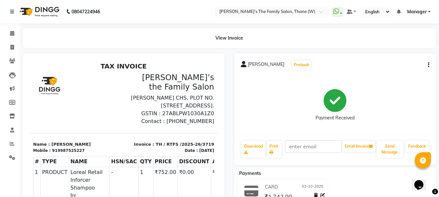
click at [429, 65] on icon "button" at bounding box center [428, 65] width 1 height 0
click at [11, 45] on icon at bounding box center [12, 47] width 4 height 5
select select "service"
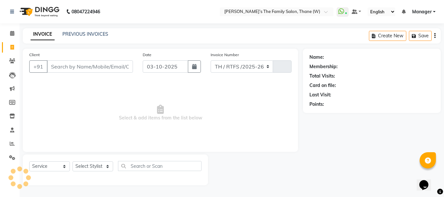
select select "8004"
type input "3720"
click at [70, 66] on input "Client" at bounding box center [90, 66] width 86 height 12
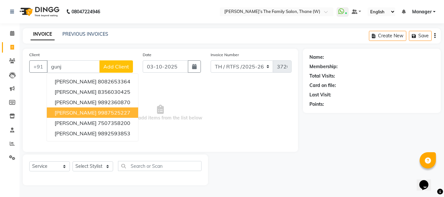
click at [72, 113] on span "[PERSON_NAME]" at bounding box center [76, 113] width 42 height 6
type input "9987525227"
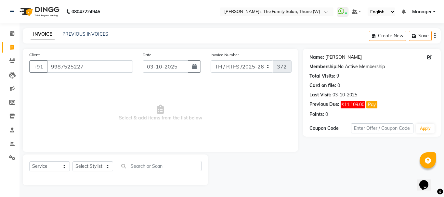
click at [337, 58] on link "[PERSON_NAME]" at bounding box center [343, 57] width 36 height 7
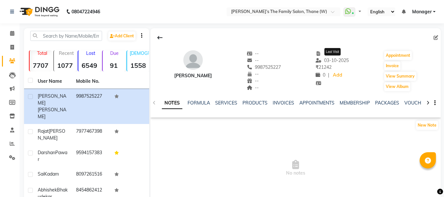
select select "en"
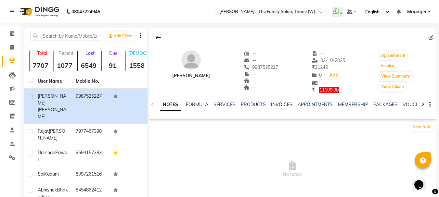
click at [283, 104] on link "INVOICES" at bounding box center [281, 105] width 21 height 6
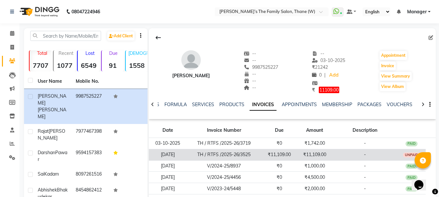
click at [341, 151] on td "-" at bounding box center [364, 154] width 65 height 11
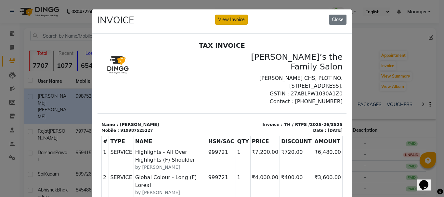
click at [230, 18] on button "View Invoice" at bounding box center [231, 20] width 32 height 10
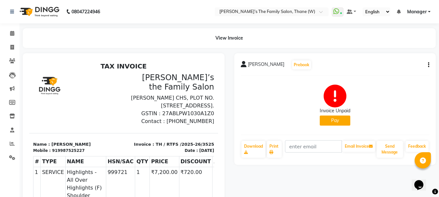
click at [429, 65] on icon "button" at bounding box center [428, 65] width 1 height 0
click at [395, 49] on div "Cancel Invoice" at bounding box center [396, 49] width 45 height 8
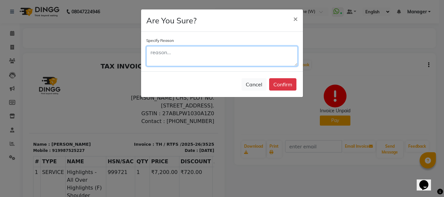
click at [197, 54] on textarea at bounding box center [221, 56] width 151 height 20
type textarea "r"
type textarea "by miseka"
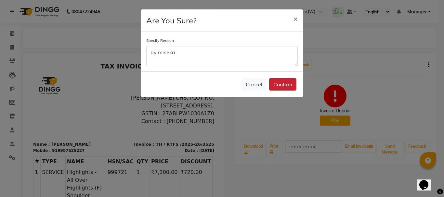
click at [280, 85] on button "Confirm" at bounding box center [282, 84] width 27 height 12
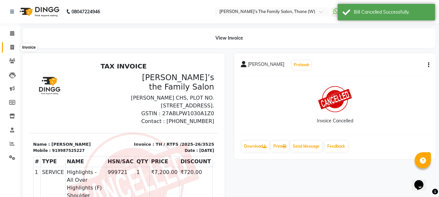
click at [12, 47] on icon at bounding box center [12, 47] width 4 height 5
select select "service"
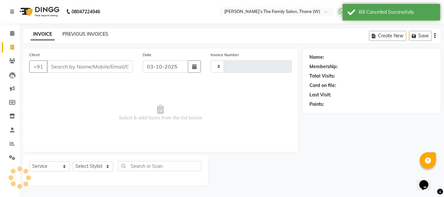
type input "3720"
select select "8004"
click at [84, 32] on link "PREVIOUS INVOICES" at bounding box center [85, 34] width 46 height 6
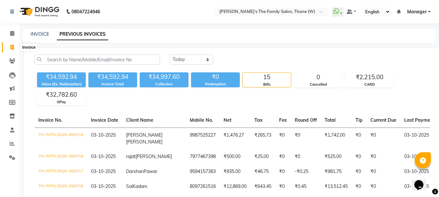
click at [12, 46] on icon at bounding box center [12, 47] width 4 height 5
select select "service"
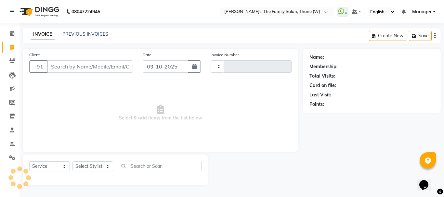
click at [60, 66] on input "Client" at bounding box center [90, 66] width 86 height 12
type input "g"
click at [81, 33] on link "PREVIOUS INVOICES" at bounding box center [85, 34] width 46 height 6
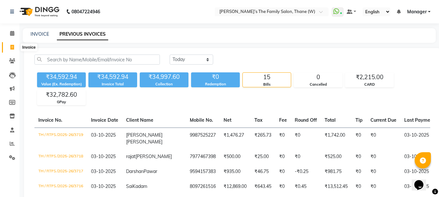
click at [12, 46] on icon at bounding box center [12, 47] width 4 height 5
select select "service"
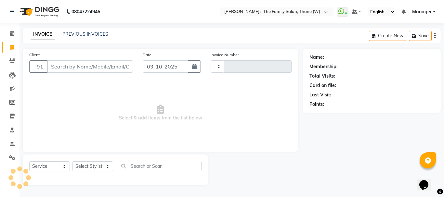
type input "3720"
select select "8004"
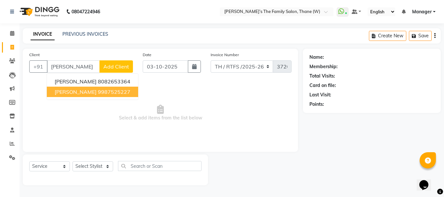
click at [75, 92] on span "Gunjan Mitthal" at bounding box center [76, 92] width 42 height 6
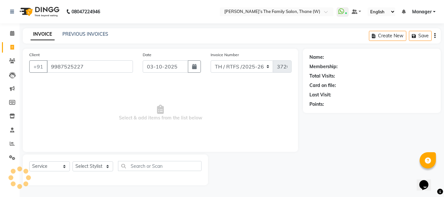
type input "9987525227"
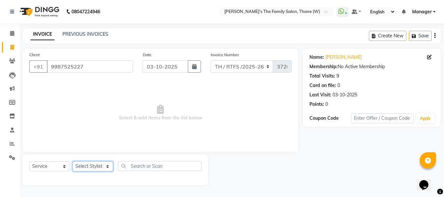
click at [94, 165] on select "Select Stylist Aarohi P Aksahy Auty Ali Aniket A Anuradha arvind Divya gautam .…" at bounding box center [92, 167] width 41 height 10
select select "35597"
click at [72, 162] on select "Select Stylist Aarohi P Aksahy Auty Ali Aniket A Anuradha arvind Divya gautam .…" at bounding box center [92, 167] width 41 height 10
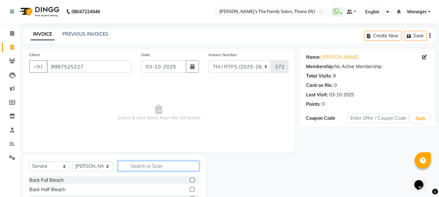
click at [135, 168] on input "text" at bounding box center [158, 166] width 81 height 10
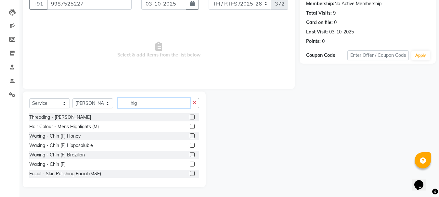
scroll to position [45, 0]
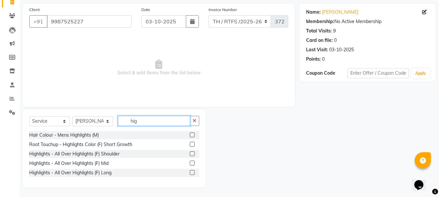
type input "hig"
click at [192, 154] on label at bounding box center [192, 153] width 5 height 5
click at [192, 154] on input "checkbox" at bounding box center [192, 154] width 4 height 4
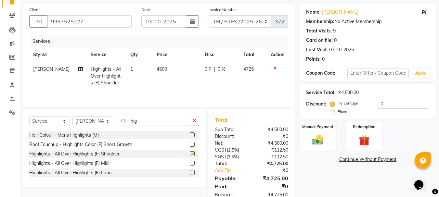
checkbox input "false"
click at [155, 122] on input "hig" at bounding box center [154, 121] width 72 height 10
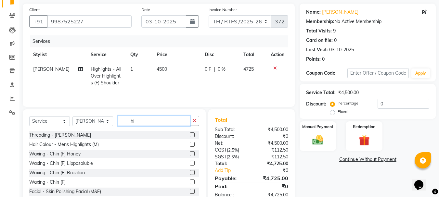
type input "h"
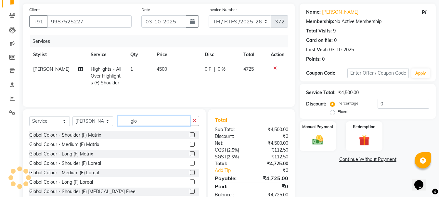
type input "glo"
click at [190, 154] on label at bounding box center [192, 153] width 5 height 5
click at [190, 154] on input "checkbox" at bounding box center [192, 154] width 4 height 4
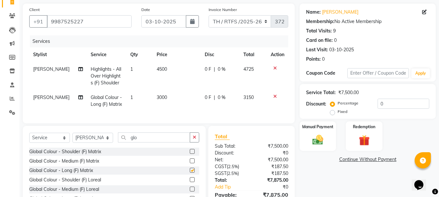
checkbox input "false"
click at [167, 97] on td "3000" at bounding box center [177, 100] width 48 height 21
select select "35597"
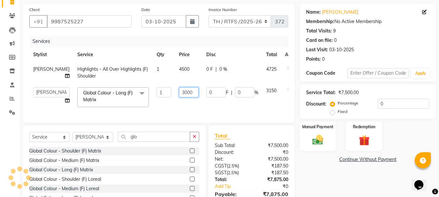
click at [179, 92] on input "3000" at bounding box center [188, 92] width 19 height 10
type input "3"
type input "4000"
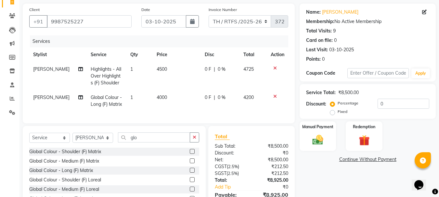
click at [162, 104] on td "4000" at bounding box center [177, 100] width 48 height 21
select select "35597"
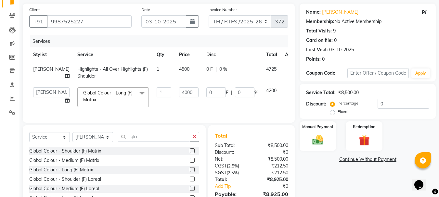
click at [175, 68] on td "4500" at bounding box center [188, 72] width 27 height 21
select select "35597"
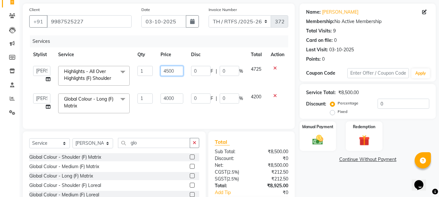
click at [177, 70] on input "4500" at bounding box center [172, 71] width 22 height 10
type input "4"
type input "7500"
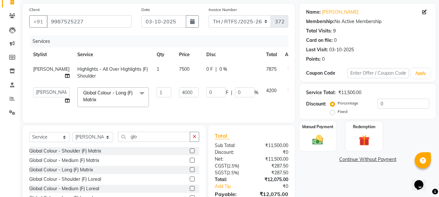
click at [175, 80] on td "7500" at bounding box center [188, 72] width 27 height 21
select select "35597"
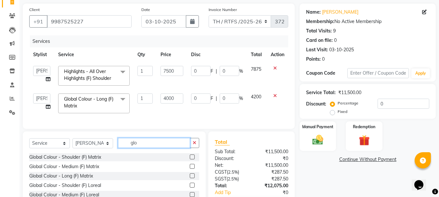
click at [153, 148] on input "glo" at bounding box center [154, 143] width 72 height 10
type input "g"
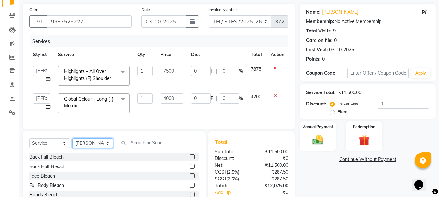
click at [97, 146] on select "Select Stylist Aarohi P Aksahy Auty Ali Aniket A Anuradha arvind Divya gautam .…" at bounding box center [92, 143] width 41 height 10
select select "87859"
click at [72, 143] on select "Select Stylist Aarohi P Aksahy Auty Ali Aniket A Anuradha arvind Divya gautam .…" at bounding box center [92, 143] width 41 height 10
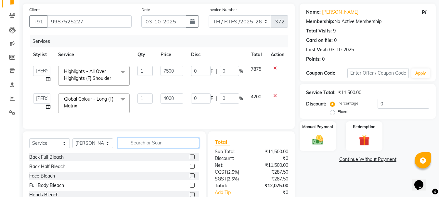
click at [134, 148] on input "text" at bounding box center [158, 143] width 81 height 10
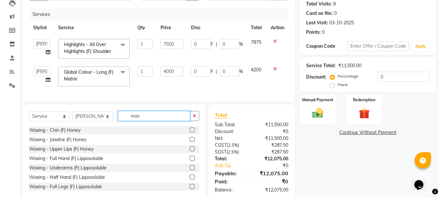
scroll to position [90, 0]
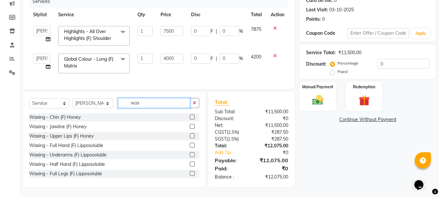
type input "wax"
click at [190, 164] on label at bounding box center [192, 164] width 5 height 5
click at [190, 164] on input "checkbox" at bounding box center [192, 164] width 4 height 4
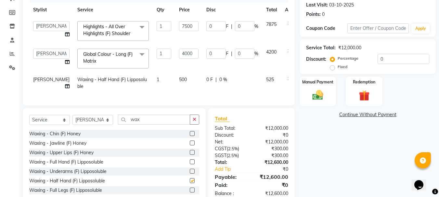
checkbox input "false"
click at [393, 61] on input "0" at bounding box center [404, 59] width 52 height 10
type input "1"
type input "40"
type input "1"
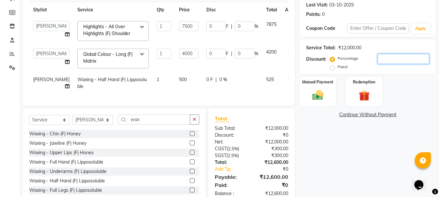
type input "75"
type input "1"
type input "15"
type input "600"
type input "15"
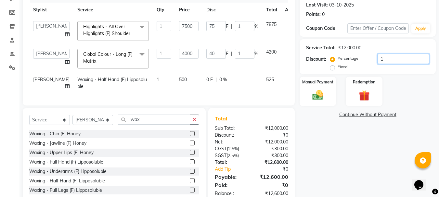
type input "1125"
type input "15"
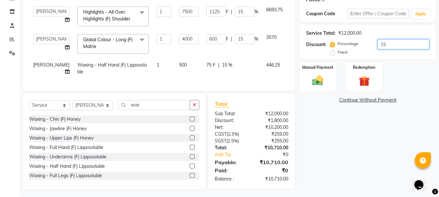
scroll to position [118, 0]
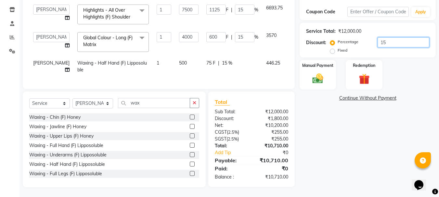
type input "15"
click at [90, 102] on select "Select Stylist Aarohi P Aksahy Auty Ali Aniket A Anuradha arvind Divya gautam .…" at bounding box center [92, 103] width 41 height 10
select select "35597"
click at [72, 98] on select "Select Stylist Aarohi P Aksahy Auty Ali Aniket A Anuradha arvind Divya gautam .…" at bounding box center [92, 103] width 41 height 10
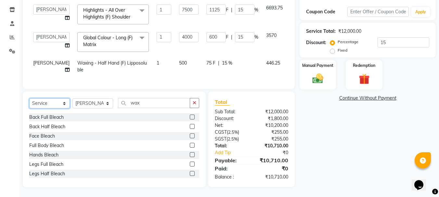
click at [45, 102] on select "Select Service Product Membership Package Voucher Prepaid Gift Card" at bounding box center [49, 103] width 41 height 10
click at [130, 83] on div "Client +91 9987525227 Date 03-10-2025 Invoice Number TH / RTFS /2025-26 3720 Se…" at bounding box center [159, 15] width 272 height 147
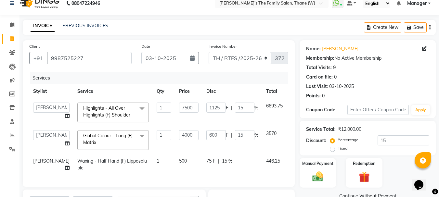
scroll to position [0, 0]
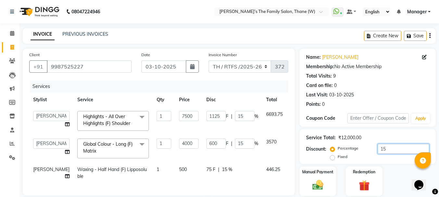
click at [395, 151] on input "15" at bounding box center [404, 149] width 52 height 10
type input "1"
type input "40"
type input "1"
type input "75"
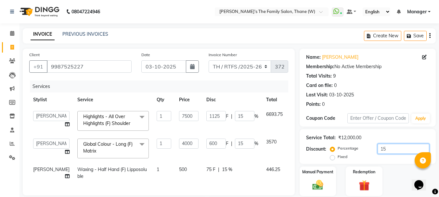
type input "1"
type input "10"
type input "400"
type input "10"
type input "750"
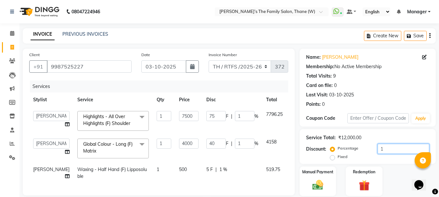
type input "10"
click at [179, 116] on input "7500" at bounding box center [188, 116] width 19 height 10
type input "7400"
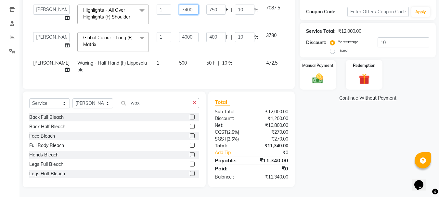
scroll to position [118, 0]
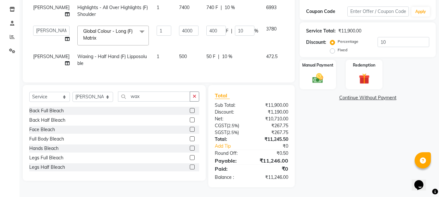
click at [422, 107] on div "Name: Gunjan Mitthal Membership: No Active Membership Total Visits: 9 Card on f…" at bounding box center [370, 65] width 141 height 246
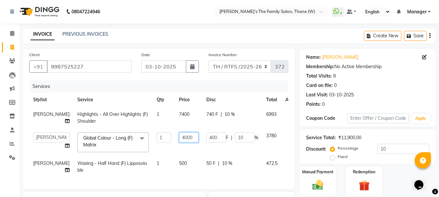
click at [179, 138] on input "4000" at bounding box center [188, 138] width 19 height 10
type input "4"
type input "3800"
click at [155, 123] on tr "Aksahy Auty Highlights - All Over Highlights (F) Shoulder 1 7400 740 F | 10 % 6…" at bounding box center [166, 117] width 274 height 21
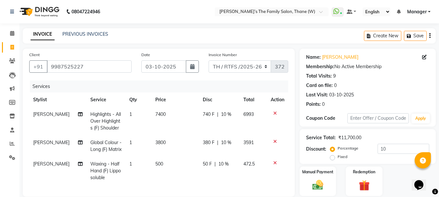
click at [167, 144] on td "3800" at bounding box center [174, 146] width 47 height 21
select select "35597"
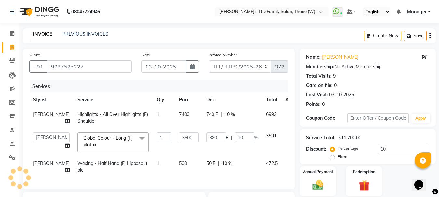
click at [175, 111] on td "7400" at bounding box center [188, 117] width 27 height 21
select select "35597"
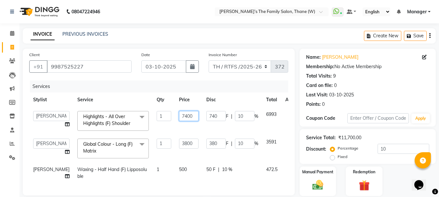
click at [179, 115] on input "7400" at bounding box center [188, 116] width 19 height 10
type input "7500"
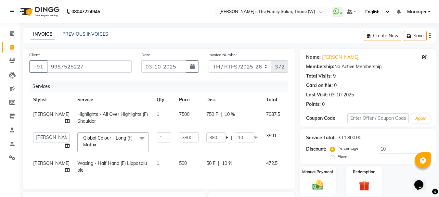
click at [175, 127] on td "7500" at bounding box center [188, 117] width 27 height 21
select select "35597"
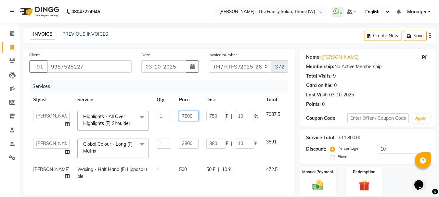
click at [179, 116] on input "7500" at bounding box center [188, 116] width 19 height 10
type input "7450"
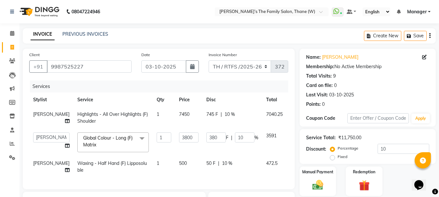
click at [175, 126] on td "7450" at bounding box center [188, 117] width 27 height 21
select select "35597"
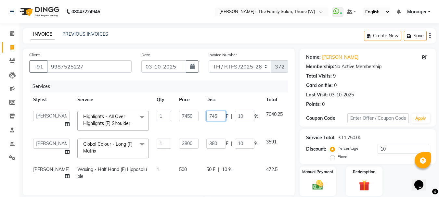
click at [206, 116] on input "745" at bounding box center [215, 116] width 19 height 10
type input "746"
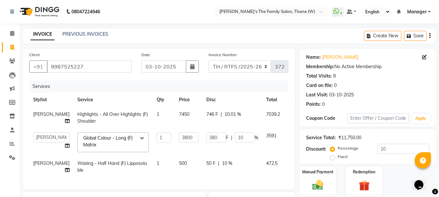
click at [202, 125] on td "746 F | 10.01 %" at bounding box center [232, 117] width 60 height 21
select select "35597"
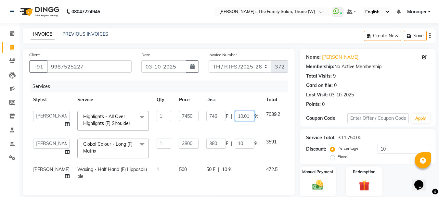
click at [235, 116] on input "10.01" at bounding box center [244, 116] width 19 height 10
type input "10"
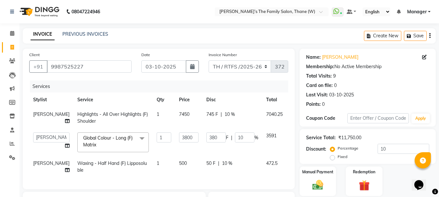
click at [223, 130] on tbody "Aksahy Auty Highlights - All Over Highlights (F) Shoulder 1 7450 745 F | 10 % 7…" at bounding box center [168, 142] width 279 height 71
click at [176, 112] on td "7450" at bounding box center [188, 117] width 27 height 21
select select "35597"
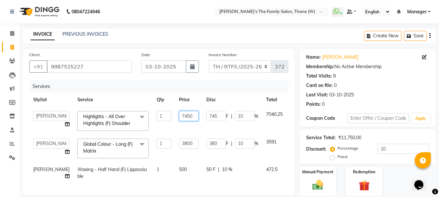
click at [179, 117] on input "7450" at bounding box center [188, 116] width 19 height 10
type input "7451"
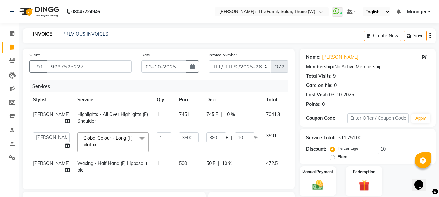
click at [175, 126] on td "7451" at bounding box center [188, 117] width 27 height 21
select select "35597"
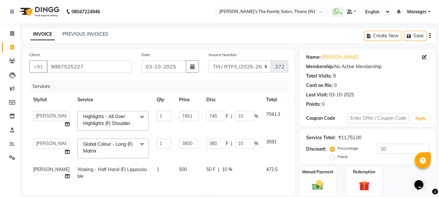
click at [375, 91] on div "Name: Gunjan Mitthal Membership: No Active Membership Total Visits: 9 Card on f…" at bounding box center [367, 79] width 123 height 57
click at [206, 116] on input "745" at bounding box center [215, 116] width 19 height 10
type input "748"
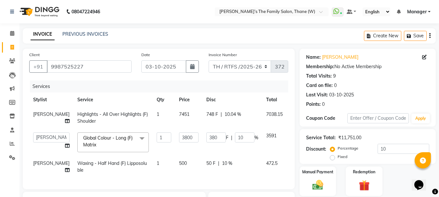
click at [202, 126] on td "748 F | 10.04 %" at bounding box center [232, 117] width 60 height 21
select select "35597"
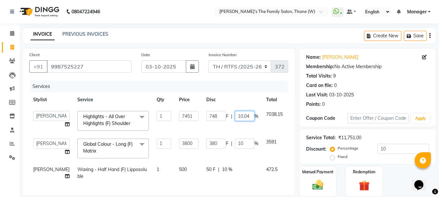
click at [235, 115] on input "10.04" at bounding box center [244, 116] width 19 height 10
type input "10"
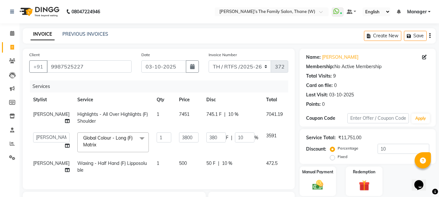
click at [221, 128] on td "745.1 F | 10 %" at bounding box center [232, 117] width 60 height 21
select select "35597"
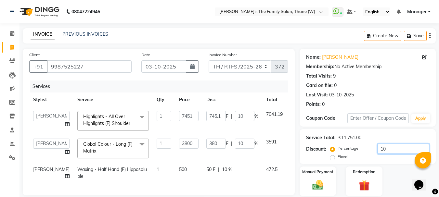
click at [389, 148] on input "10" at bounding box center [404, 149] width 52 height 10
type input "1"
type input "38"
type input "1"
type input "74.51"
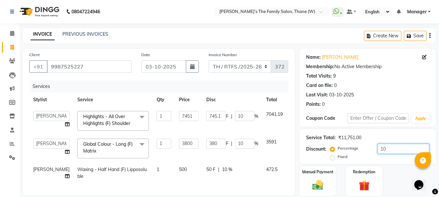
type input "1"
type input "0"
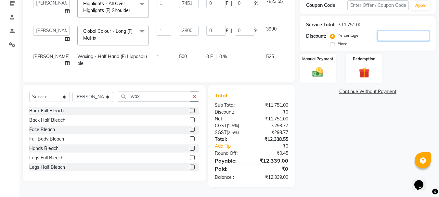
scroll to position [125, 0]
type input "1"
type input "38"
type input "1"
type input "74.51"
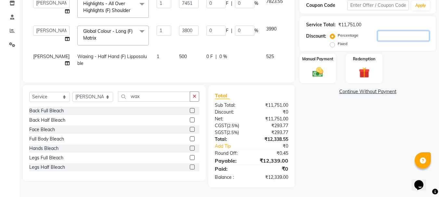
type input "1"
type input "10"
type input "380"
type input "10"
type input "745.1"
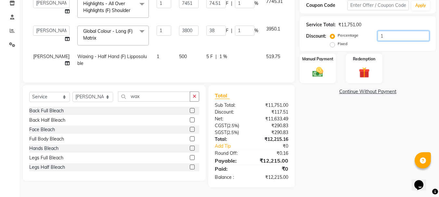
type input "10"
click at [356, 128] on div "Name: Gunjan Mitthal Membership: No Active Membership Total Visits: 9 Card on f…" at bounding box center [370, 62] width 141 height 252
click at [321, 66] on img at bounding box center [318, 72] width 18 height 13
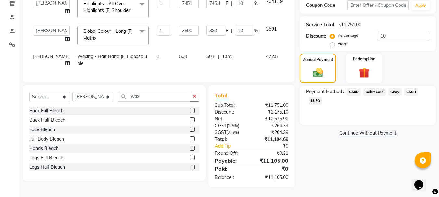
click at [352, 88] on span "CARD" at bounding box center [354, 91] width 14 height 7
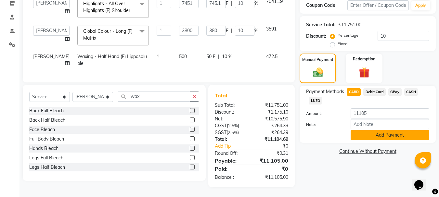
click at [371, 130] on button "Add Payment" at bounding box center [390, 135] width 79 height 10
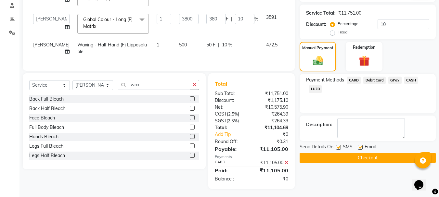
click at [371, 156] on button "Checkout" at bounding box center [368, 158] width 136 height 10
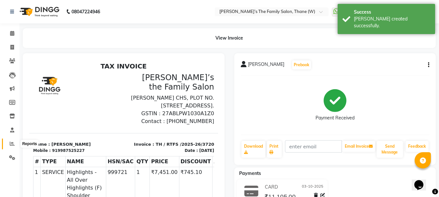
click at [10, 142] on icon at bounding box center [12, 143] width 5 height 5
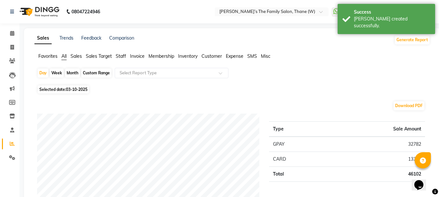
click at [122, 56] on span "Staff" at bounding box center [121, 56] width 10 height 6
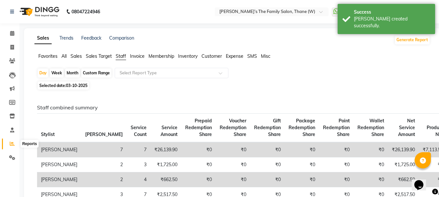
click at [11, 143] on icon at bounding box center [12, 143] width 5 height 5
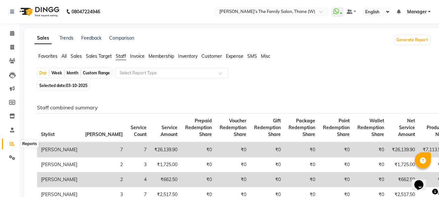
click at [13, 145] on icon at bounding box center [12, 143] width 5 height 5
click at [12, 48] on icon at bounding box center [12, 47] width 4 height 5
select select "service"
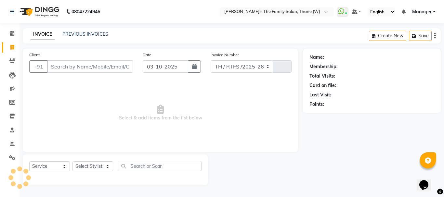
select select "8004"
type input "3721"
click at [67, 67] on input "Client" at bounding box center [90, 66] width 86 height 12
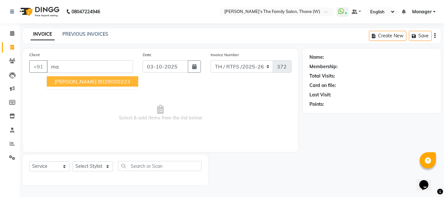
type input "m"
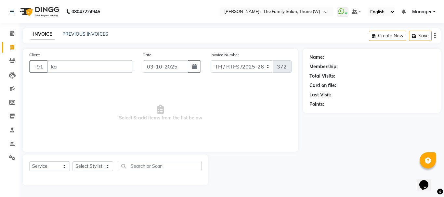
type input "k"
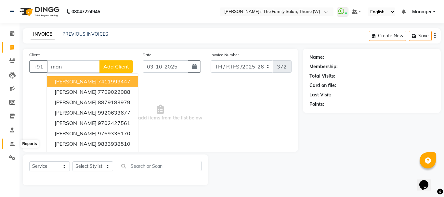
type input "man"
click at [12, 143] on icon at bounding box center [12, 143] width 5 height 5
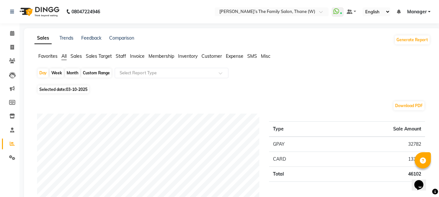
click at [76, 90] on span "03-10-2025" at bounding box center [76, 89] width 21 height 5
select select "10"
select select "2025"
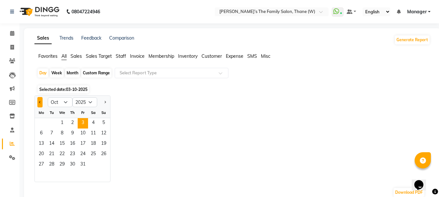
click at [40, 103] on span "Previous month" at bounding box center [40, 102] width 2 height 2
select select "9"
click at [42, 125] on span "1" at bounding box center [41, 123] width 10 height 10
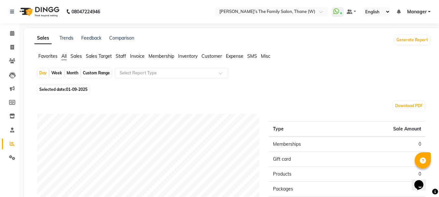
click at [71, 73] on div "Month" at bounding box center [72, 73] width 15 height 9
select select "9"
select select "2025"
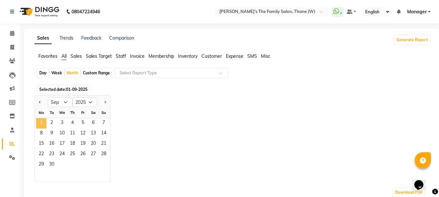
click at [41, 122] on span "1" at bounding box center [41, 123] width 10 height 10
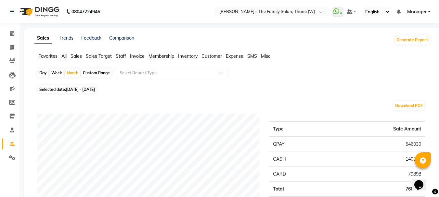
click at [121, 56] on span "Staff" at bounding box center [121, 56] width 10 height 6
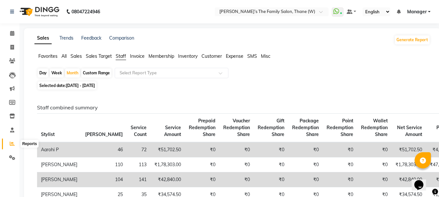
click at [11, 144] on icon at bounding box center [12, 143] width 5 height 5
click at [43, 71] on div "Day" at bounding box center [43, 73] width 11 height 9
select select "9"
select select "2025"
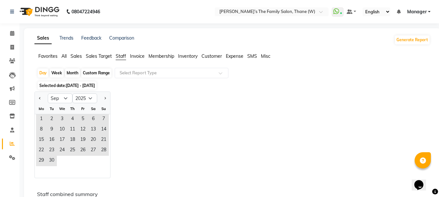
click at [76, 71] on div "Month" at bounding box center [72, 73] width 15 height 9
select select "9"
select select "2025"
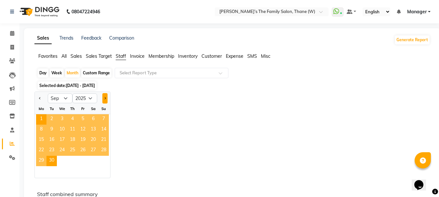
click at [105, 98] on span "Next month" at bounding box center [105, 98] width 2 height 2
select select "10"
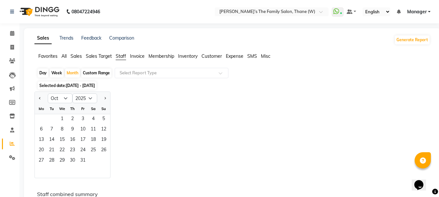
click at [81, 85] on span "01-09-2025 - 30-09-2025" at bounding box center [80, 85] width 29 height 5
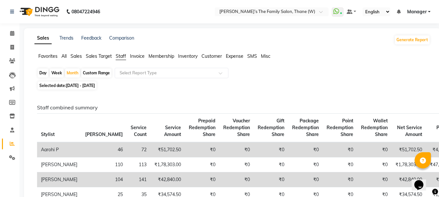
click at [75, 86] on span "01-09-2025 - 30-09-2025" at bounding box center [80, 85] width 29 height 5
select select "9"
select select "2025"
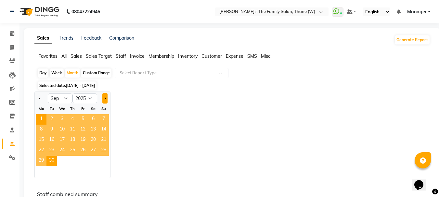
click at [103, 98] on button "Next month" at bounding box center [104, 98] width 5 height 10
select select "10"
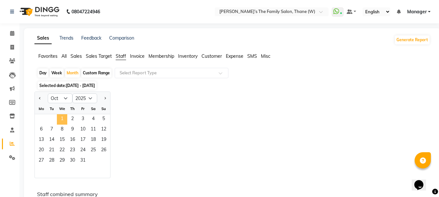
click at [63, 118] on span "1" at bounding box center [62, 119] width 10 height 10
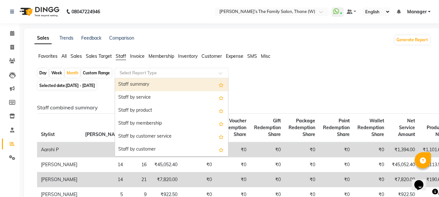
click at [130, 71] on input "text" at bounding box center [165, 73] width 94 height 6
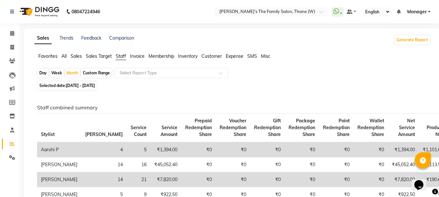
click at [42, 71] on div "Day" at bounding box center [43, 73] width 11 height 9
select select "10"
select select "2025"
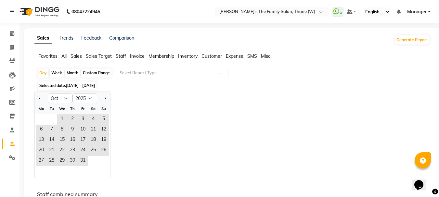
click at [119, 55] on span "Staff" at bounding box center [121, 56] width 10 height 6
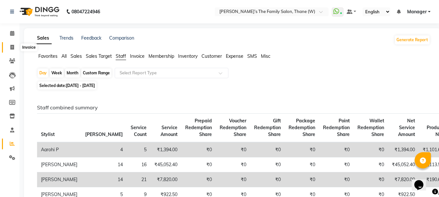
click at [15, 47] on span at bounding box center [11, 47] width 11 height 7
select select "service"
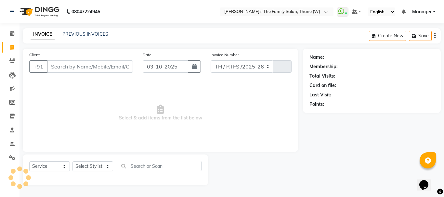
select select "8004"
type input "3721"
click at [80, 33] on link "PREVIOUS INVOICES" at bounding box center [85, 34] width 46 height 6
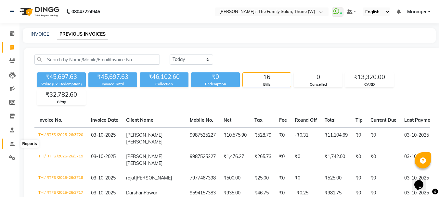
click at [11, 142] on icon at bounding box center [12, 143] width 5 height 5
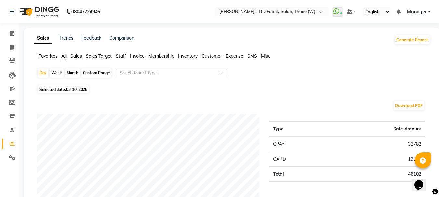
click at [120, 56] on span "Staff" at bounding box center [121, 56] width 10 height 6
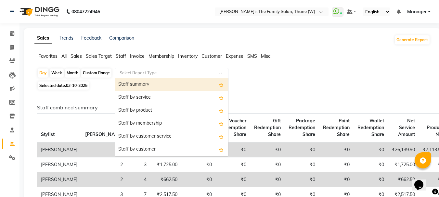
click at [157, 71] on input "text" at bounding box center [165, 73] width 94 height 6
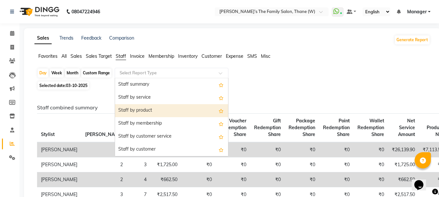
click at [146, 110] on div "Staff by product" at bounding box center [171, 110] width 113 height 13
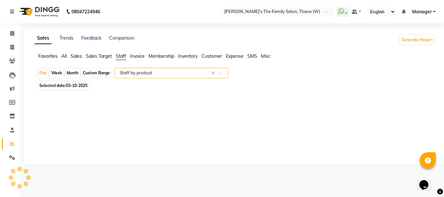
select select "full_report"
select select "csv"
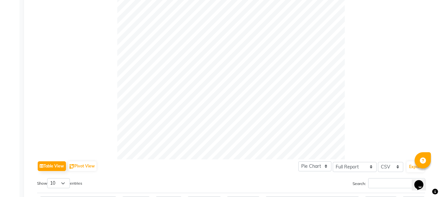
scroll to position [306, 0]
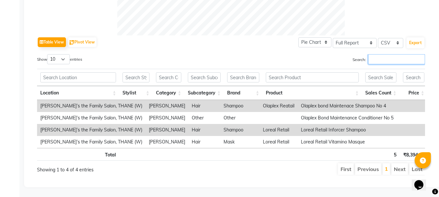
click at [381, 54] on input "Search:" at bounding box center [396, 59] width 57 height 10
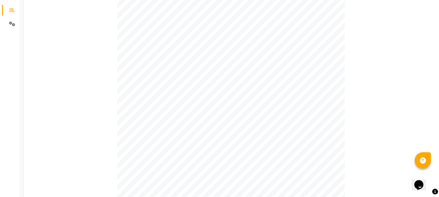
scroll to position [0, 0]
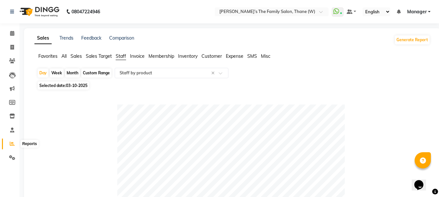
type input "a"
click at [12, 142] on icon at bounding box center [12, 143] width 5 height 5
click at [12, 47] on icon at bounding box center [12, 47] width 4 height 5
select select "service"
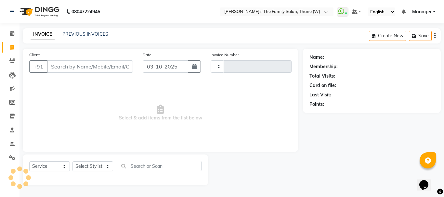
type input "3721"
select select "8004"
click at [78, 33] on link "PREVIOUS INVOICES" at bounding box center [85, 34] width 46 height 6
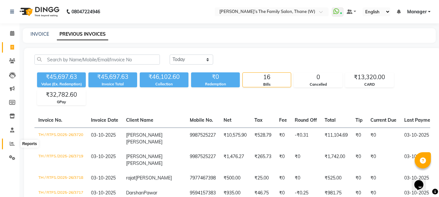
click at [12, 143] on icon at bounding box center [12, 143] width 5 height 5
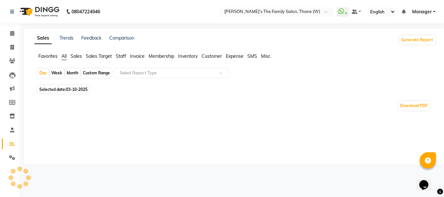
click at [124, 55] on span "Staff" at bounding box center [121, 56] width 10 height 6
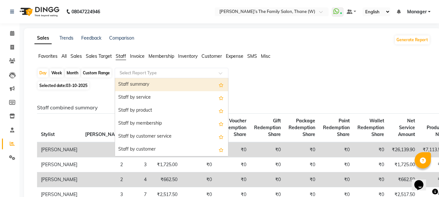
click at [190, 75] on input "text" at bounding box center [165, 73] width 94 height 6
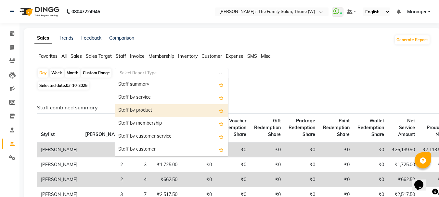
click at [167, 110] on div "Staff by product" at bounding box center [171, 110] width 113 height 13
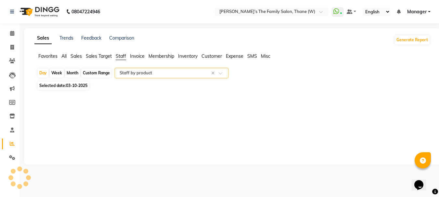
select select "full_report"
select select "csv"
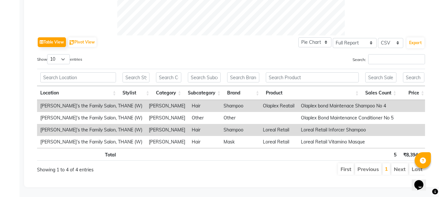
scroll to position [306, 0]
click at [379, 54] on input "Search:" at bounding box center [396, 59] width 57 height 10
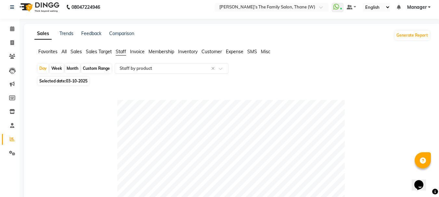
scroll to position [0, 0]
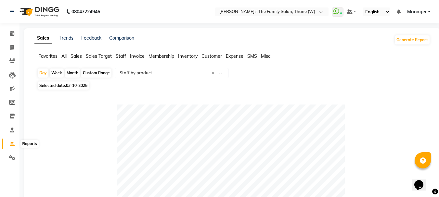
click at [10, 144] on icon at bounding box center [12, 143] width 5 height 5
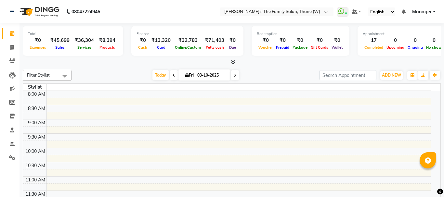
select select "en"
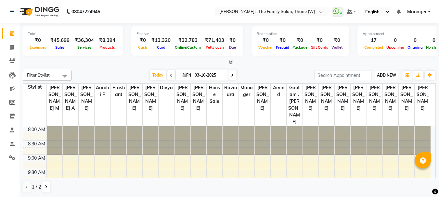
click at [382, 77] on span "ADD NEW" at bounding box center [386, 75] width 19 height 5
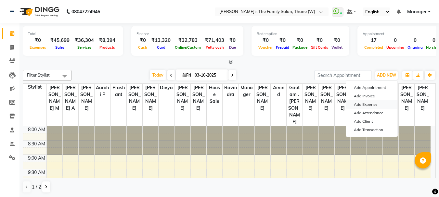
click at [367, 104] on link "Add Expense" at bounding box center [371, 104] width 51 height 8
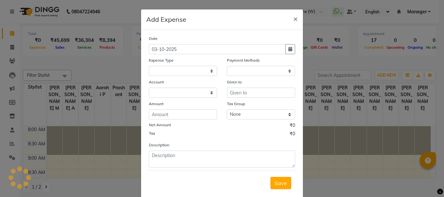
select select "1"
select select "4301"
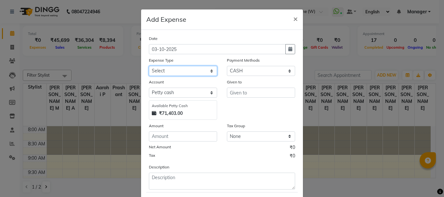
click at [196, 70] on select "Select Advance Salary Bank charges Car maintenance Cash transfer to bank Cash t…" at bounding box center [183, 71] width 68 height 10
select select "12920"
click at [149, 66] on select "Select Advance Salary Bank charges Car maintenance Cash transfer to bank Cash t…" at bounding box center [183, 71] width 68 height 10
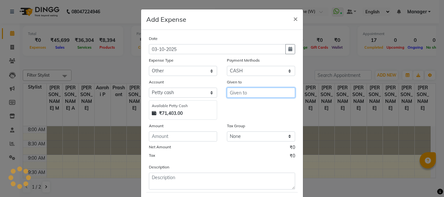
click at [281, 94] on input "text" at bounding box center [261, 93] width 68 height 10
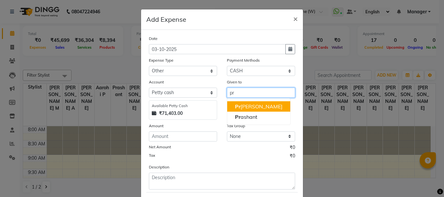
click at [267, 107] on button "Pr [PERSON_NAME]" at bounding box center [258, 106] width 63 height 10
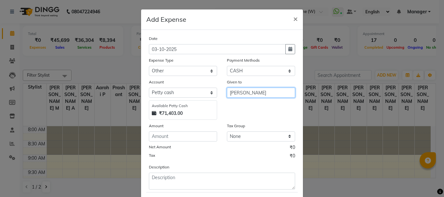
type input "[PERSON_NAME]"
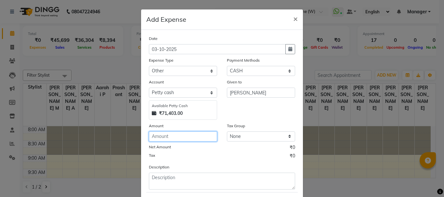
click at [183, 137] on input "number" at bounding box center [183, 137] width 68 height 10
type input "161"
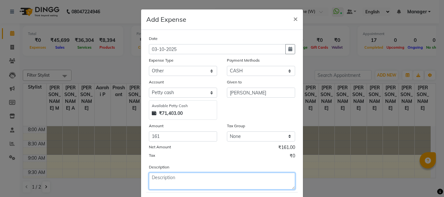
click at [166, 178] on textarea at bounding box center [222, 181] width 146 height 17
type textarea "r"
type textarea "R"
type textarea "parcel payment of [PERSON_NAME]"
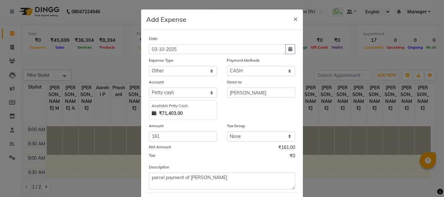
scroll to position [35, 0]
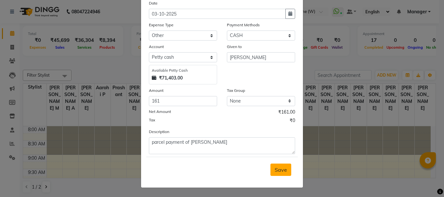
click at [282, 168] on span "Save" at bounding box center [281, 170] width 12 height 6
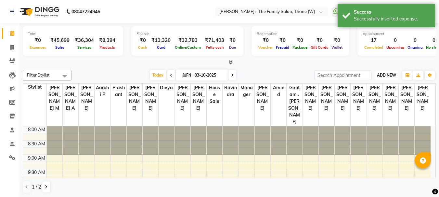
click at [380, 75] on span "ADD NEW" at bounding box center [386, 75] width 19 height 5
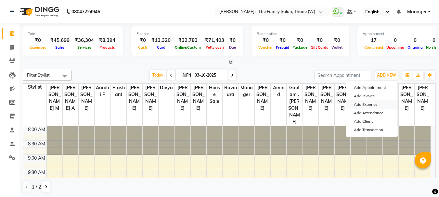
click at [369, 106] on link "Add Expense" at bounding box center [371, 104] width 51 height 8
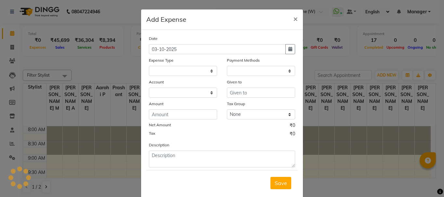
select select
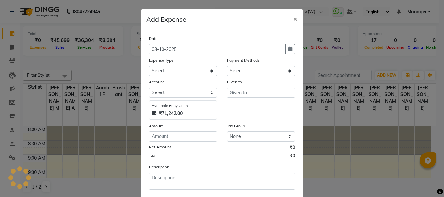
select select "1"
select select "4301"
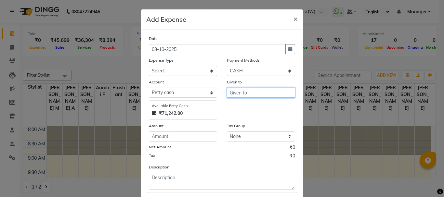
click at [254, 93] on input "text" at bounding box center [261, 93] width 68 height 10
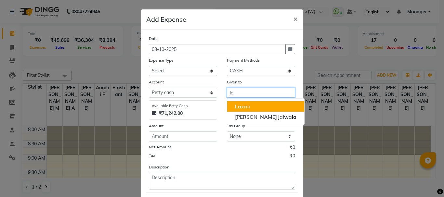
click at [252, 107] on button "La xmi" at bounding box center [265, 106] width 77 height 10
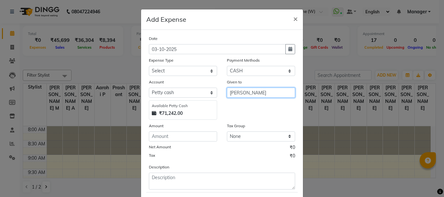
type input "[PERSON_NAME]"
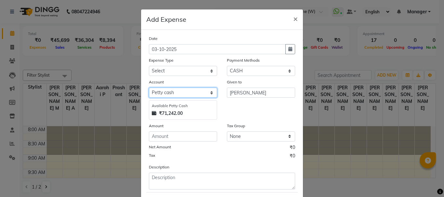
click at [210, 92] on select "Select [PERSON_NAME] cash Default account" at bounding box center [183, 93] width 68 height 10
click at [250, 110] on div "Given to [PERSON_NAME]" at bounding box center [261, 99] width 78 height 41
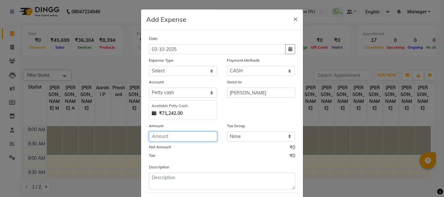
click at [198, 137] on input "number" at bounding box center [183, 137] width 68 height 10
type input "52"
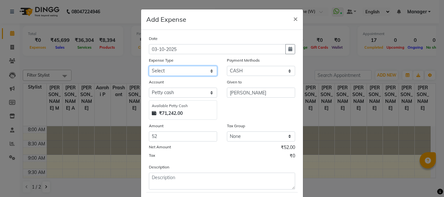
click at [208, 70] on select "Select Advance Salary Bank charges Car maintenance Cash transfer to bank Cash t…" at bounding box center [183, 71] width 68 height 10
select select "22630"
click at [149, 66] on select "Select Advance Salary Bank charges Car maintenance Cash transfer to bank Cash t…" at bounding box center [183, 71] width 68 height 10
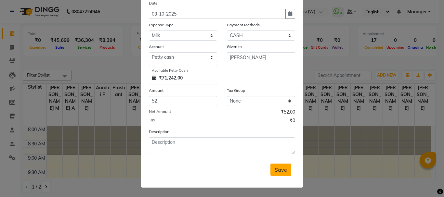
click at [278, 172] on span "Save" at bounding box center [281, 170] width 12 height 6
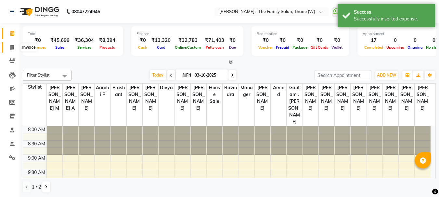
click at [12, 48] on icon at bounding box center [12, 47] width 4 height 5
select select "service"
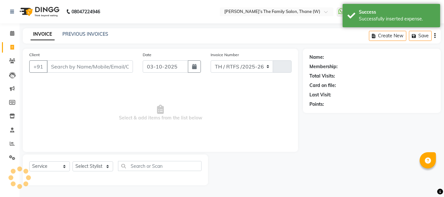
select select "8004"
type input "3721"
click at [14, 34] on icon at bounding box center [12, 33] width 4 height 5
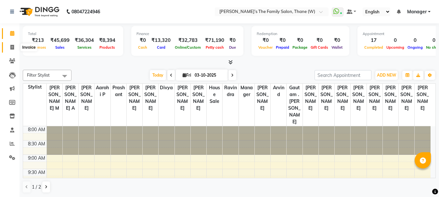
click at [12, 48] on icon at bounding box center [12, 47] width 4 height 5
select select "service"
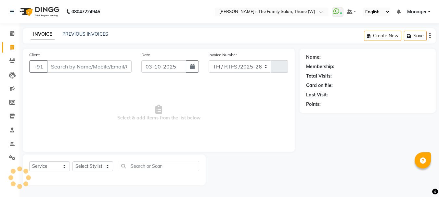
select select "8004"
type input "3721"
click at [70, 31] on div "PREVIOUS INVOICES" at bounding box center [85, 34] width 46 height 7
click at [81, 37] on div "PREVIOUS INVOICES" at bounding box center [85, 34] width 46 height 7
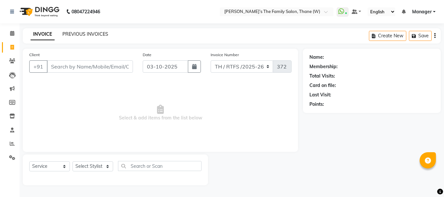
click at [82, 34] on link "PREVIOUS INVOICES" at bounding box center [85, 34] width 46 height 6
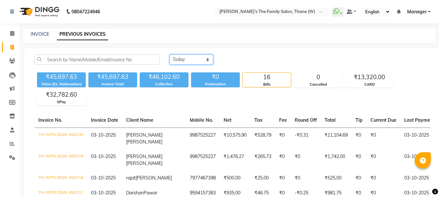
click at [206, 61] on select "[DATE] [DATE] Custom Range" at bounding box center [192, 60] width 44 height 10
click at [170, 55] on select "[DATE] [DATE] Custom Range" at bounding box center [192, 60] width 44 height 10
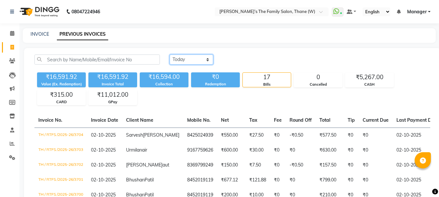
click at [206, 60] on select "[DATE] [DATE] Custom Range" at bounding box center [192, 60] width 44 height 10
select select "[DATE]"
click at [170, 55] on select "[DATE] [DATE] Custom Range" at bounding box center [192, 60] width 44 height 10
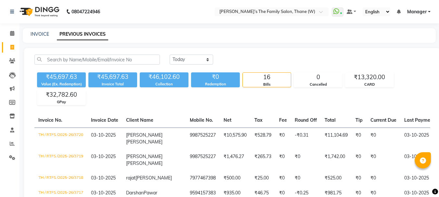
click at [181, 98] on div "₹45,697.63 Value (Ex. Redemption) ₹45,697.63 Invoice Total ₹46,102.60 Collectio…" at bounding box center [232, 87] width 396 height 35
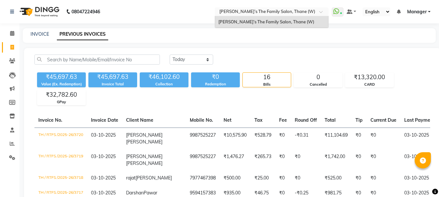
click at [320, 12] on span at bounding box center [323, 13] width 8 height 6
click at [312, 22] on div "[PERSON_NAME]’s The Family Salon, Thane (W)" at bounding box center [271, 22] width 113 height 12
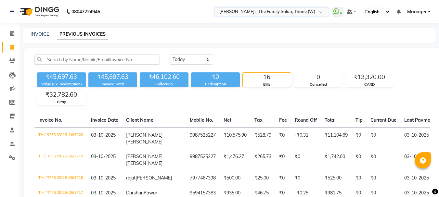
click at [309, 11] on input "text" at bounding box center [265, 12] width 94 height 6
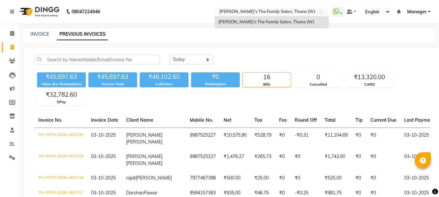
click at [309, 11] on input "text" at bounding box center [265, 12] width 94 height 6
click at [310, 22] on div "[PERSON_NAME]’s The Family Salon, Thane (W)" at bounding box center [271, 22] width 113 height 12
click at [319, 12] on div at bounding box center [272, 12] width 114 height 6
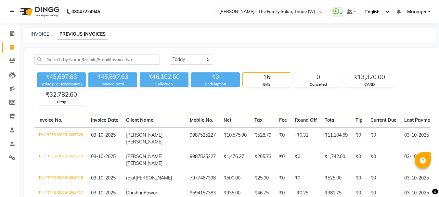
click at [416, 11] on span "Manager" at bounding box center [416, 11] width 19 height 7
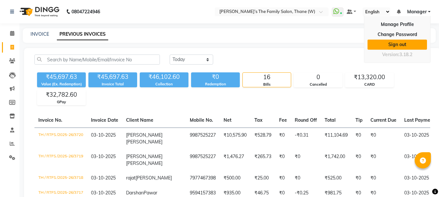
click at [405, 47] on link "Sign out" at bounding box center [397, 45] width 59 height 10
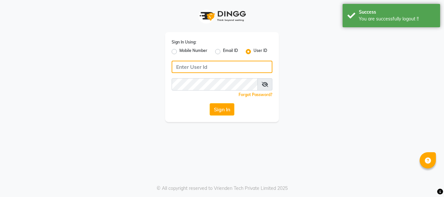
type input "7400099777"
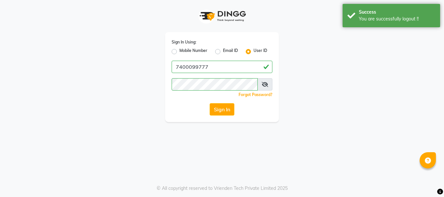
click at [179, 51] on label "Mobile Number" at bounding box center [193, 52] width 28 height 8
click at [179, 51] on input "Mobile Number" at bounding box center [181, 50] width 4 height 4
radio input "true"
radio input "false"
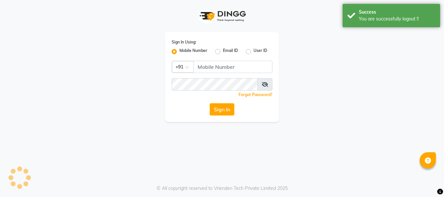
click at [253, 52] on label "User ID" at bounding box center [260, 52] width 14 height 8
click at [253, 52] on input "User ID" at bounding box center [255, 50] width 4 height 4
radio input "true"
click at [260, 50] on label "User ID" at bounding box center [260, 52] width 14 height 8
click at [258, 50] on input "User ID" at bounding box center [255, 50] width 4 height 4
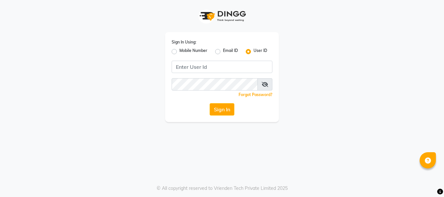
click at [179, 52] on label "Mobile Number" at bounding box center [193, 52] width 28 height 8
click at [179, 52] on input "Mobile Number" at bounding box center [181, 50] width 4 height 4
radio input "true"
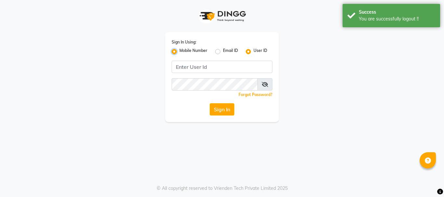
radio input "false"
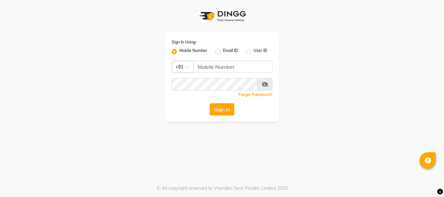
click at [187, 51] on label "Mobile Number" at bounding box center [193, 52] width 28 height 8
click at [184, 51] on input "Mobile Number" at bounding box center [181, 50] width 4 height 4
click at [217, 48] on div "Email ID" at bounding box center [226, 52] width 23 height 8
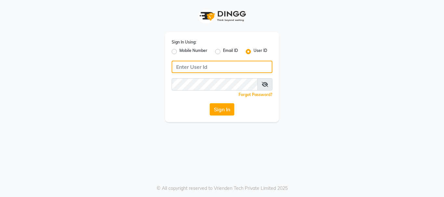
type input "7400099777"
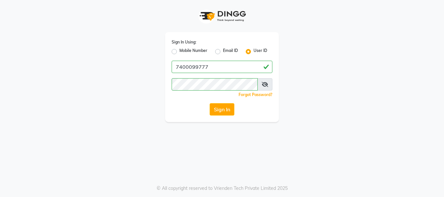
click at [256, 44] on div "Sign In Using: Mobile Number Email ID User ID" at bounding box center [222, 47] width 101 height 17
click at [259, 48] on label "User ID" at bounding box center [260, 52] width 14 height 8
click at [258, 48] on input "User ID" at bounding box center [255, 50] width 4 height 4
click at [252, 47] on div "Sign In Using: Mobile Number Email ID User ID" at bounding box center [222, 47] width 101 height 17
click at [256, 51] on label "User ID" at bounding box center [260, 52] width 14 height 8
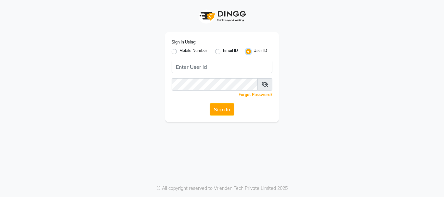
click at [256, 51] on input "User ID" at bounding box center [255, 50] width 4 height 4
click at [256, 51] on label "User ID" at bounding box center [260, 52] width 14 height 8
click at [256, 51] on input "User ID" at bounding box center [255, 50] width 4 height 4
click at [183, 51] on label "Mobile Number" at bounding box center [193, 52] width 28 height 8
click at [183, 51] on input "Mobile Number" at bounding box center [181, 50] width 4 height 4
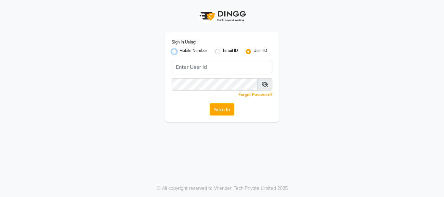
radio input "true"
click at [253, 52] on label "User ID" at bounding box center [260, 52] width 14 height 8
click at [253, 52] on input "User ID" at bounding box center [255, 50] width 4 height 4
radio input "true"
radio input "false"
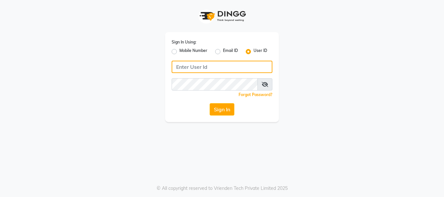
click at [240, 68] on input "Username" at bounding box center [222, 67] width 101 height 12
type input "ravi salon"
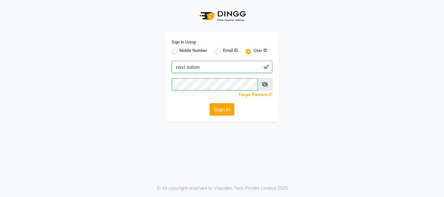
click at [224, 112] on button "Sign In" at bounding box center [222, 109] width 25 height 12
